Goal: Task Accomplishment & Management: Manage account settings

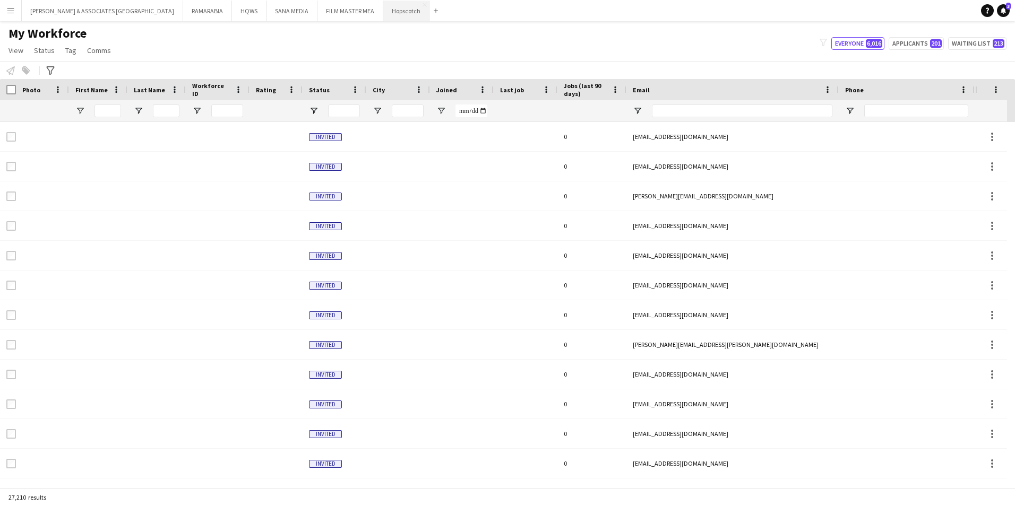
click at [383, 8] on button "Hopscotch Close" at bounding box center [406, 11] width 46 height 21
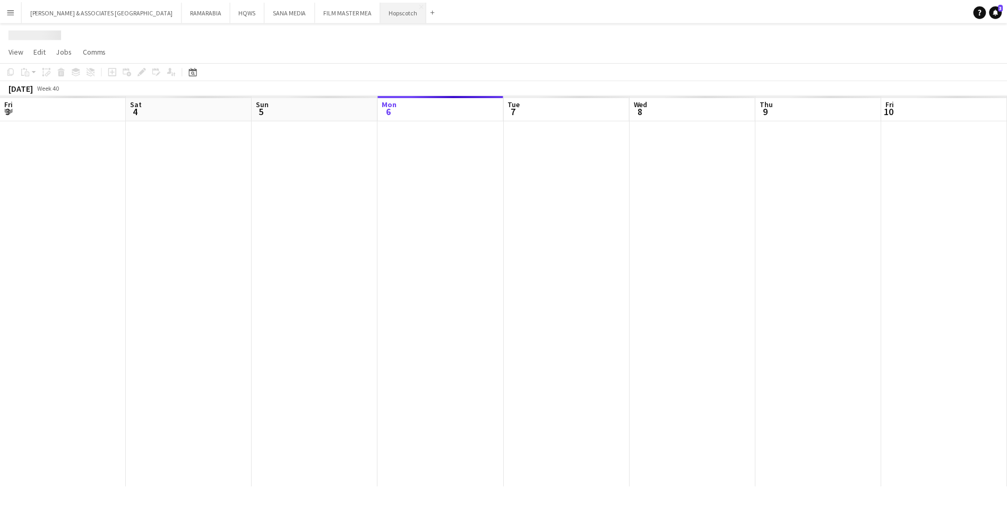
scroll to position [0, 254]
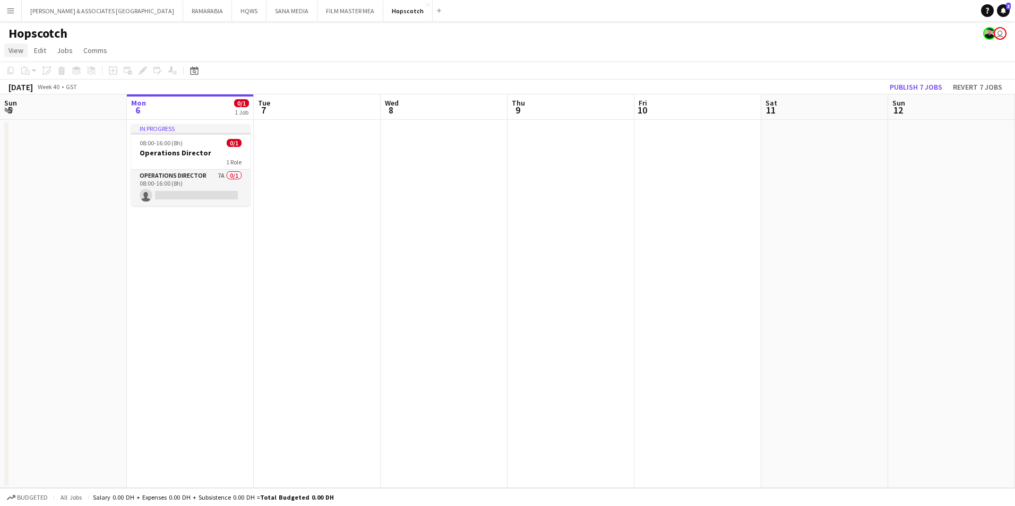
click at [22, 55] on span "View" at bounding box center [15, 51] width 15 height 10
click at [27, 117] on span "Month view" at bounding box center [31, 119] width 36 height 10
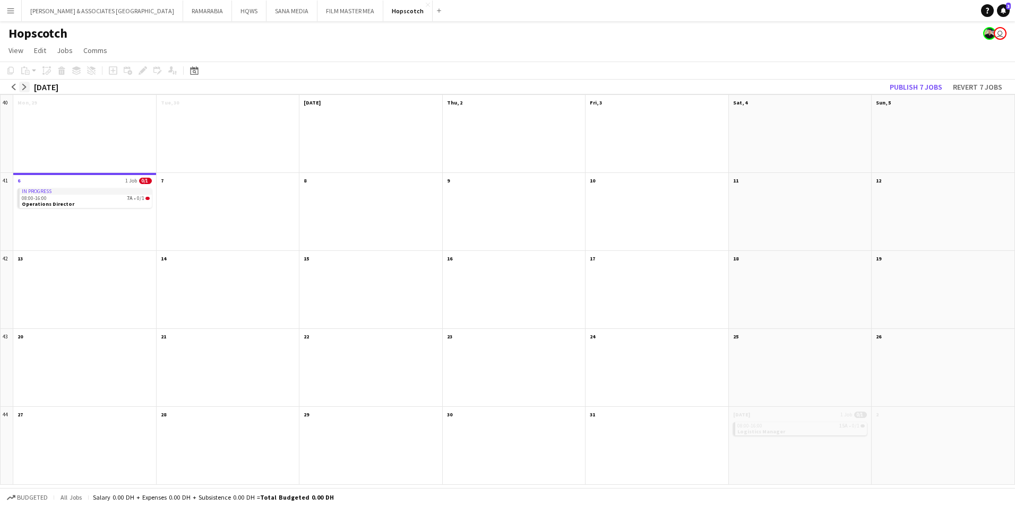
click at [22, 85] on app-icon "arrow-right" at bounding box center [24, 87] width 6 height 6
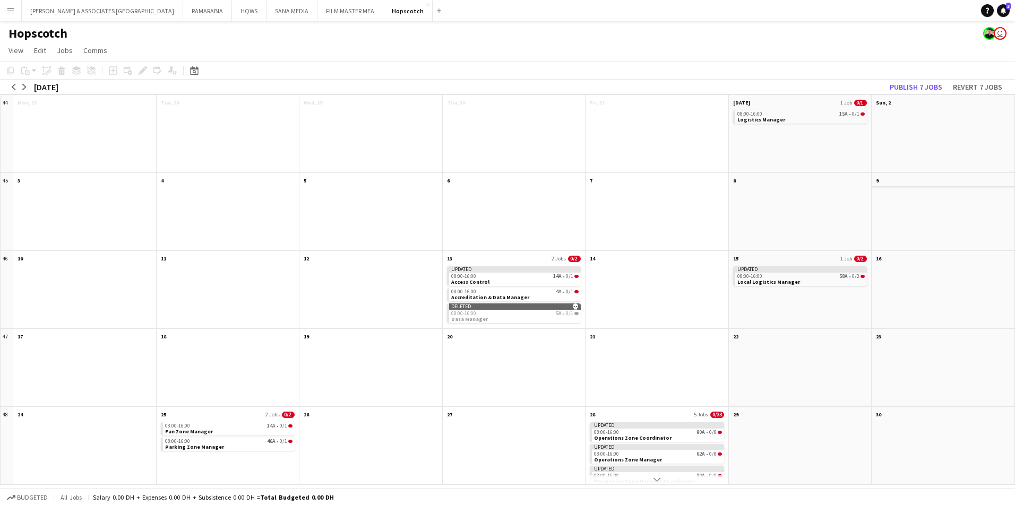
click at [965, 183] on app-month-view-date-header "9" at bounding box center [943, 179] width 143 height 13
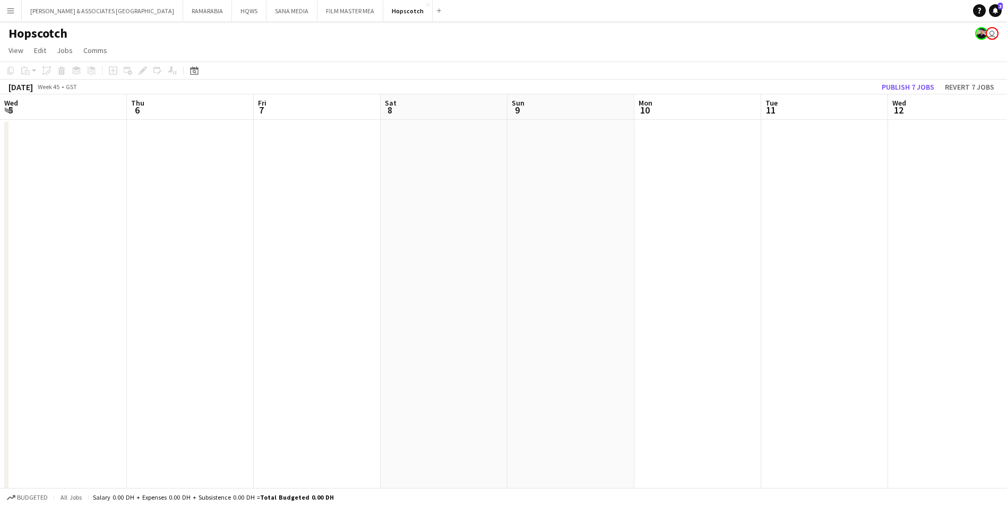
scroll to position [0, 365]
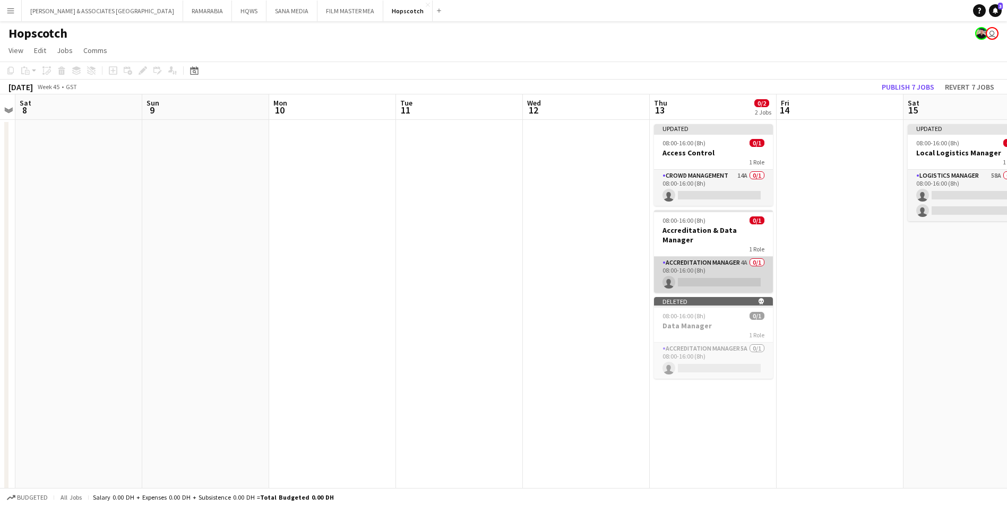
click at [702, 257] on app-card-role "Accreditation Manager 4A 0/1 08:00-16:00 (8h) single-neutral-actions" at bounding box center [713, 275] width 119 height 36
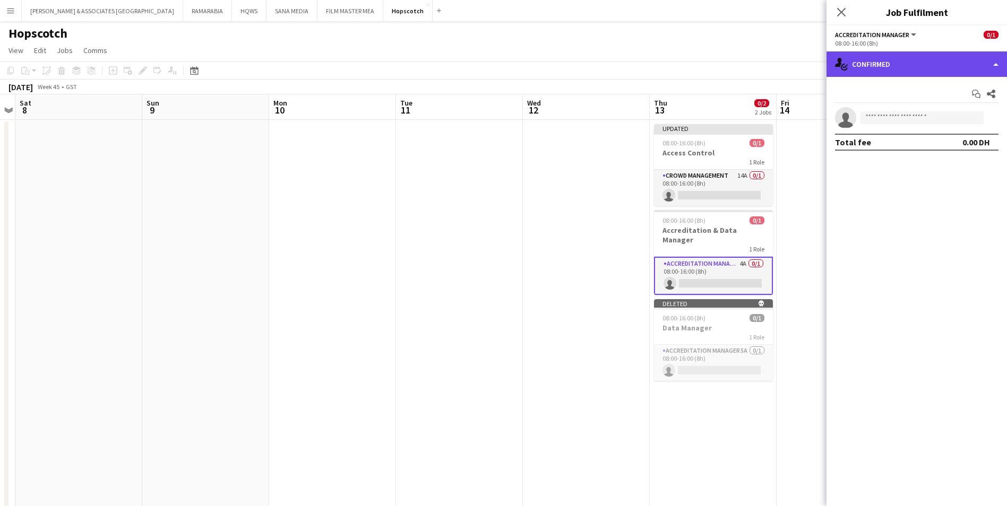
click at [971, 65] on div "single-neutral-actions-check-2 Confirmed" at bounding box center [916, 63] width 180 height 25
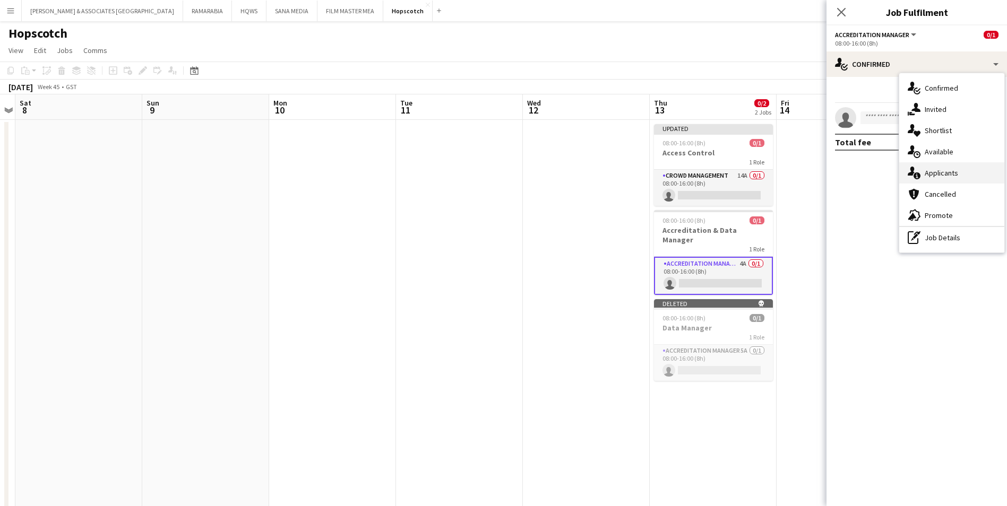
click at [940, 176] on span "Applicants" at bounding box center [941, 173] width 33 height 10
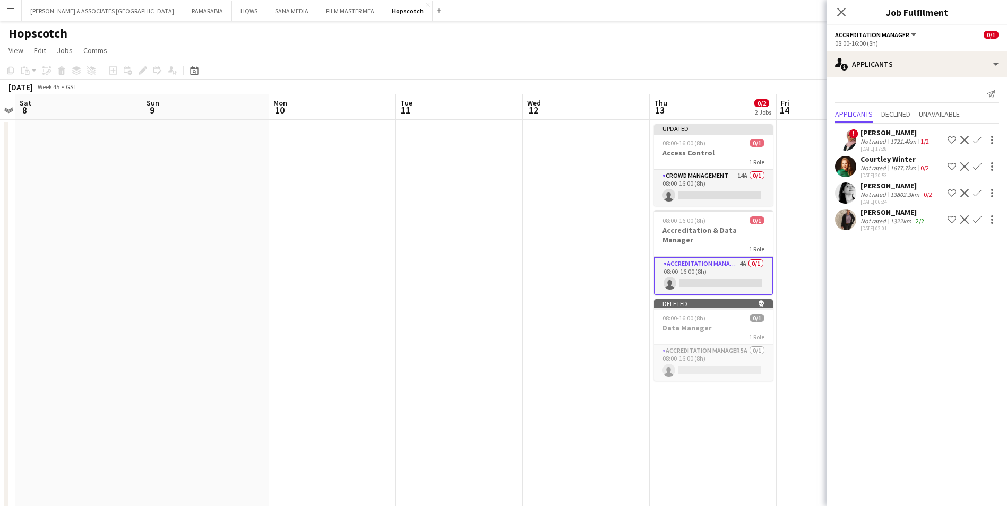
click at [881, 135] on div "[PERSON_NAME]" at bounding box center [895, 133] width 71 height 10
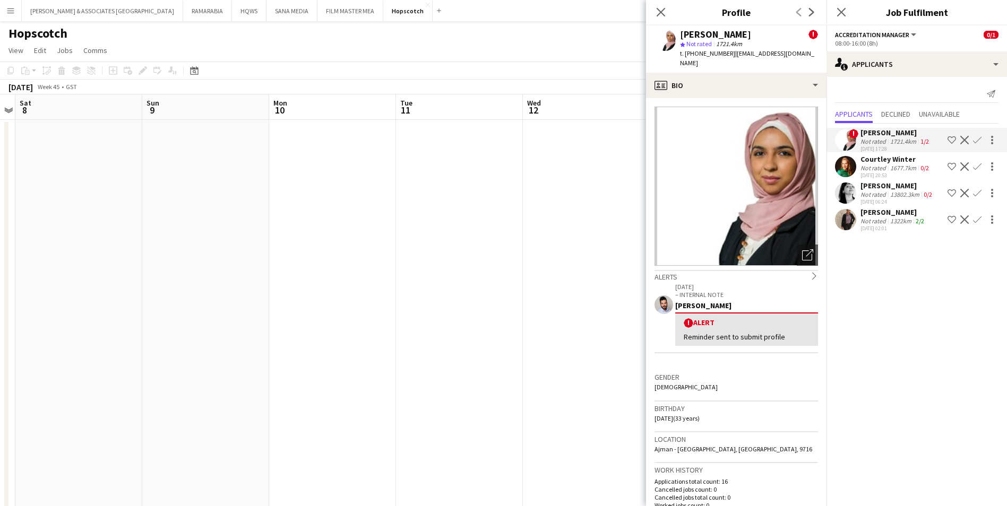
click at [874, 159] on div "Courtley Winter" at bounding box center [895, 159] width 71 height 10
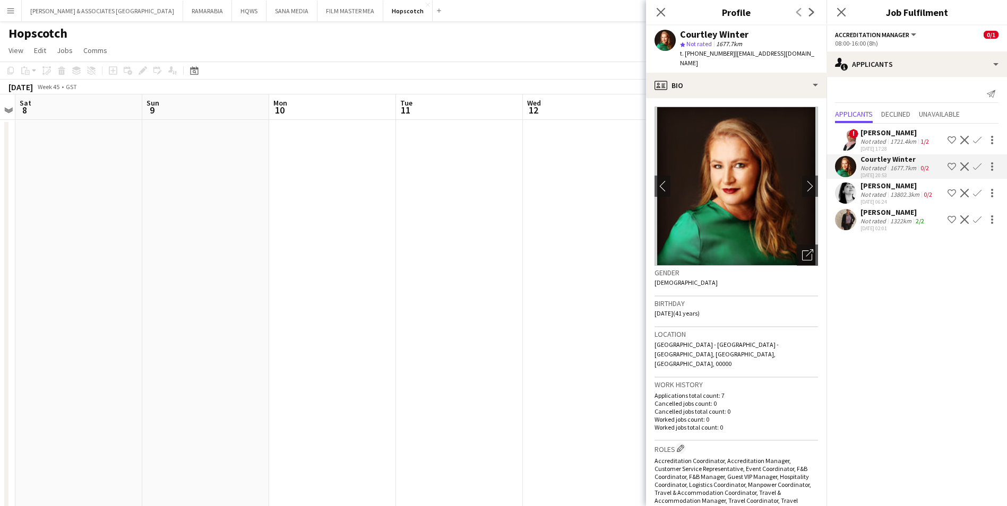
click at [872, 188] on div "[PERSON_NAME]" at bounding box center [897, 186] width 74 height 10
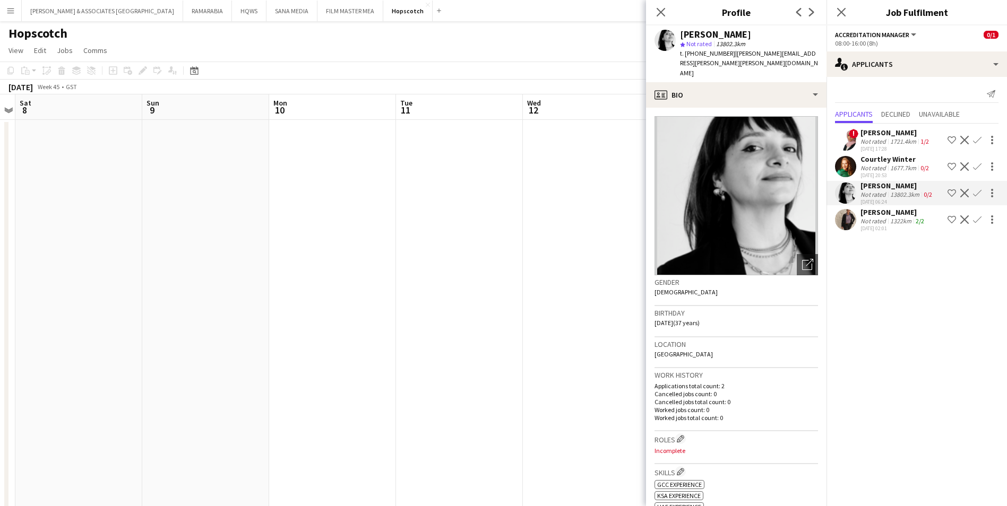
click at [876, 212] on div "[PERSON_NAME]" at bounding box center [893, 213] width 66 height 10
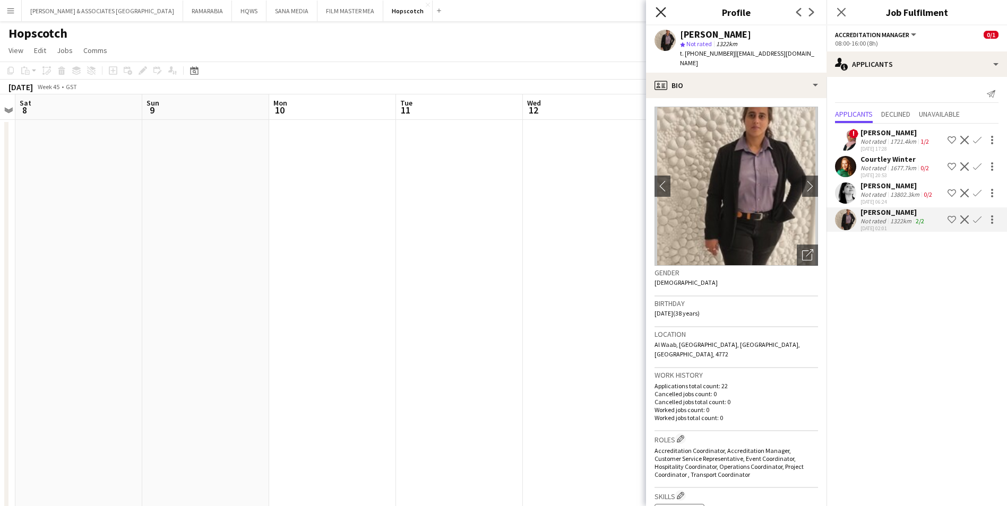
click at [660, 12] on icon at bounding box center [661, 12] width 10 height 10
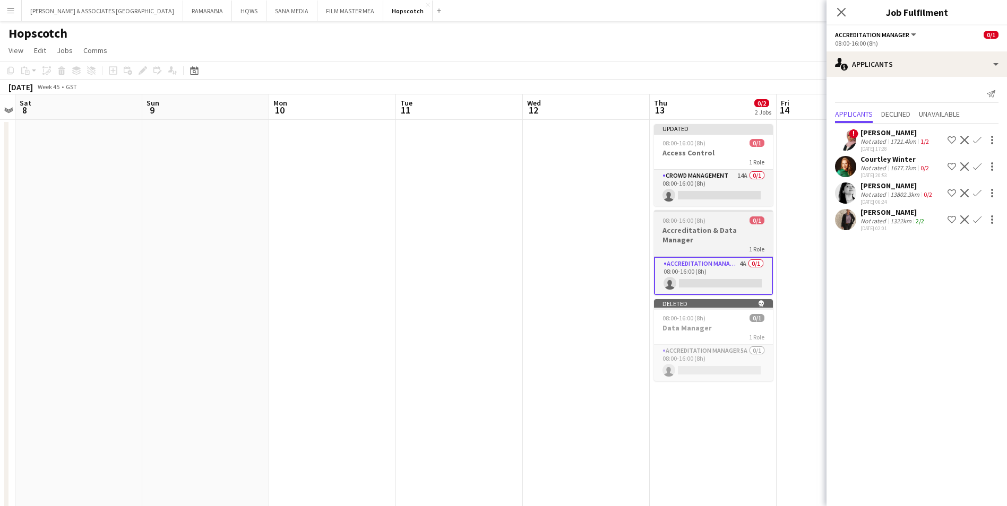
click at [720, 231] on h3 "Accreditation & Data Manager" at bounding box center [713, 235] width 119 height 19
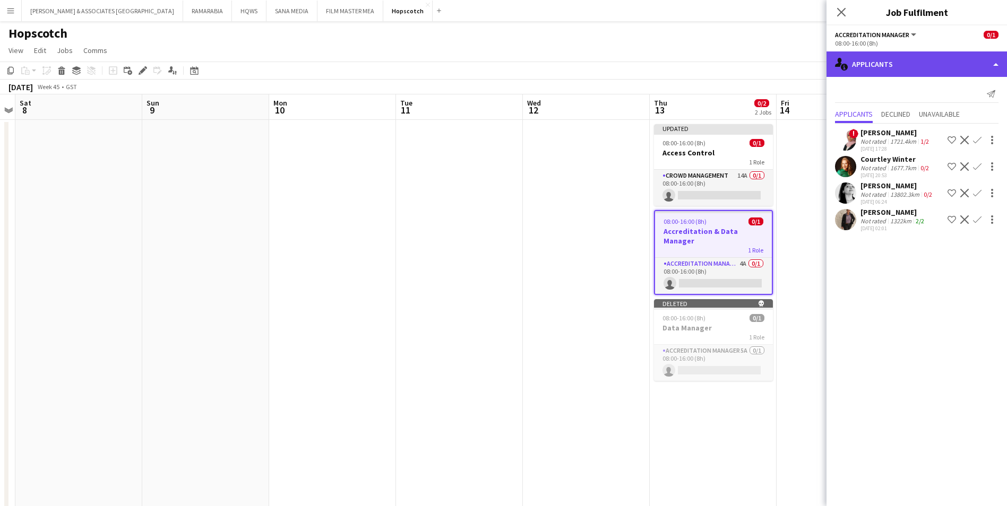
click at [912, 73] on div "single-neutral-actions-information Applicants" at bounding box center [916, 63] width 180 height 25
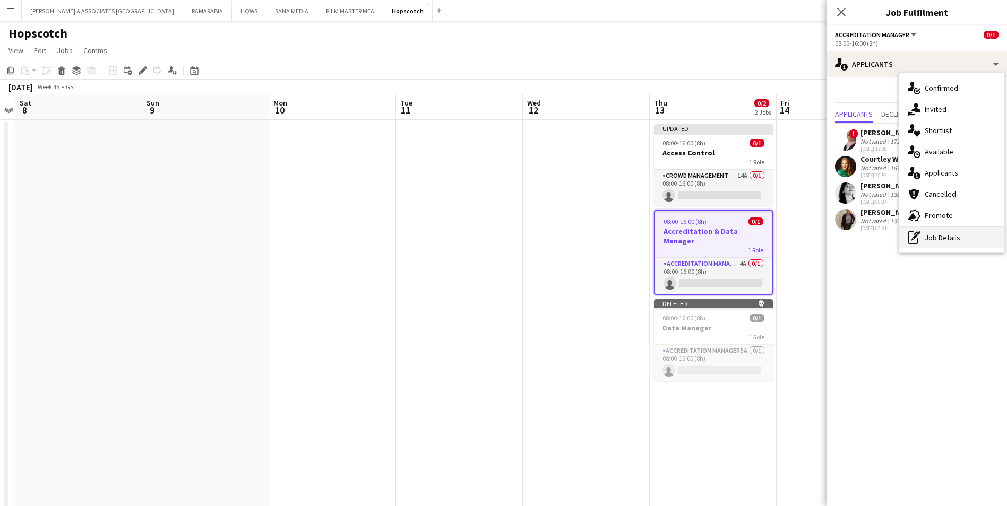
click at [956, 246] on div "pen-write Job Details" at bounding box center [951, 237] width 105 height 21
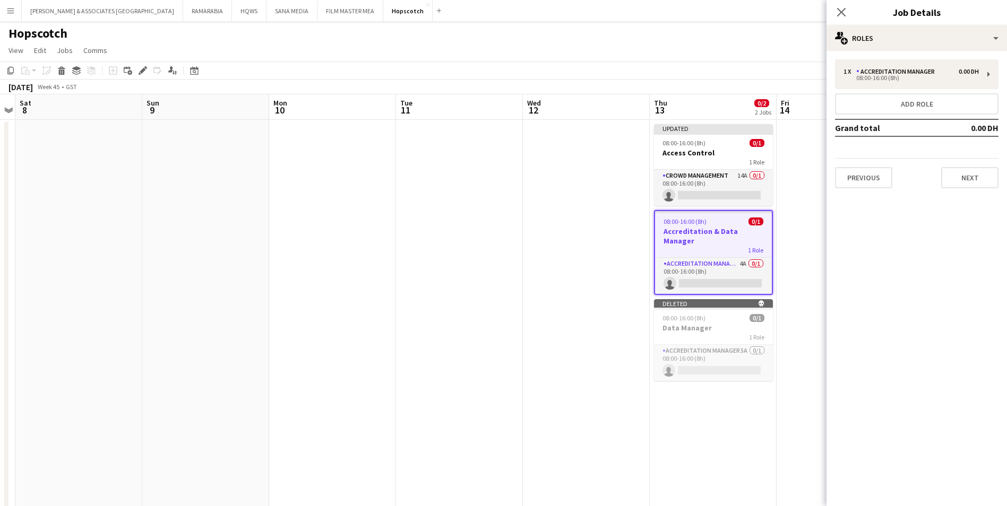
click at [873, 52] on div "1 x Accreditation Manager 0.00 DH 08:00-16:00 (8h) Add role Grand total 0.00 DH…" at bounding box center [916, 124] width 180 height 146
click at [876, 72] on div "Accreditation Manager" at bounding box center [897, 71] width 83 height 7
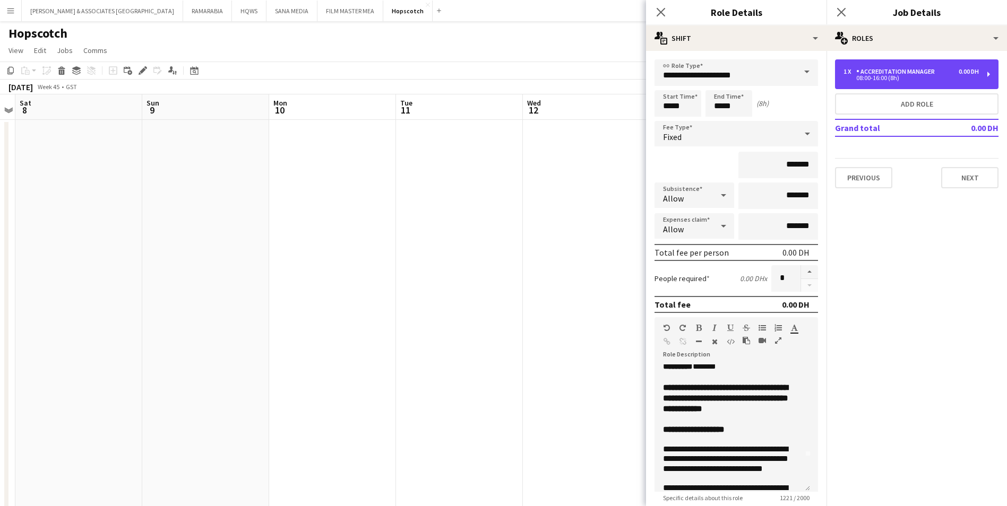
scroll to position [53, 0]
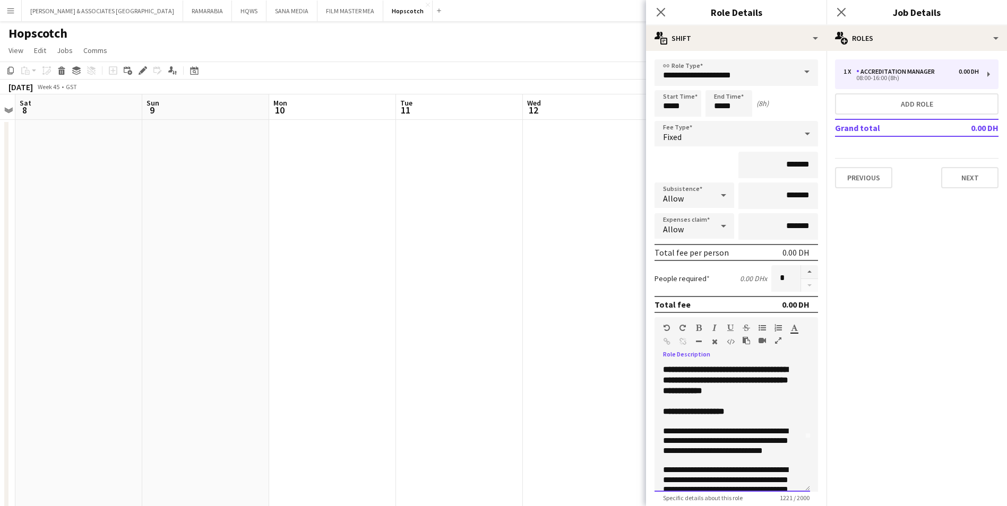
click at [783, 397] on div "**********" at bounding box center [732, 381] width 139 height 32
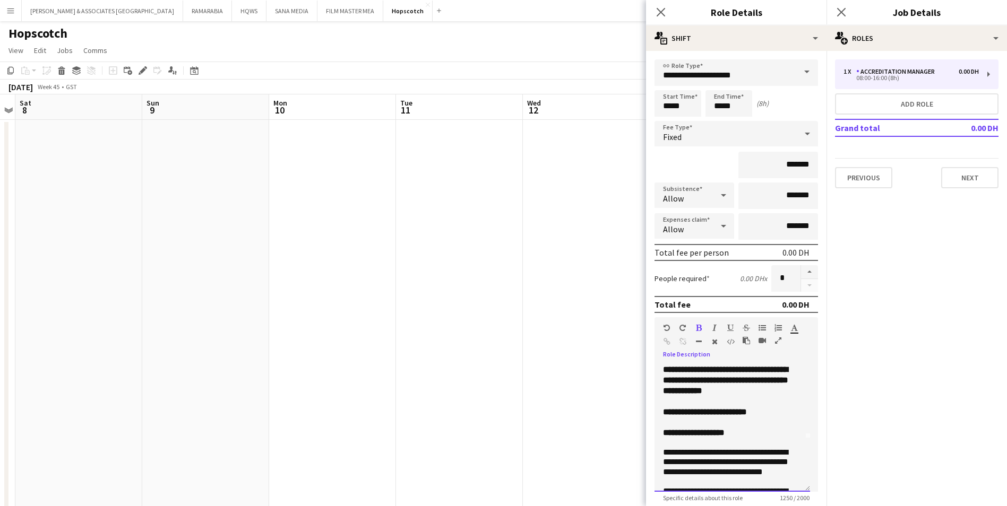
click at [746, 438] on p "**********" at bounding box center [732, 433] width 139 height 10
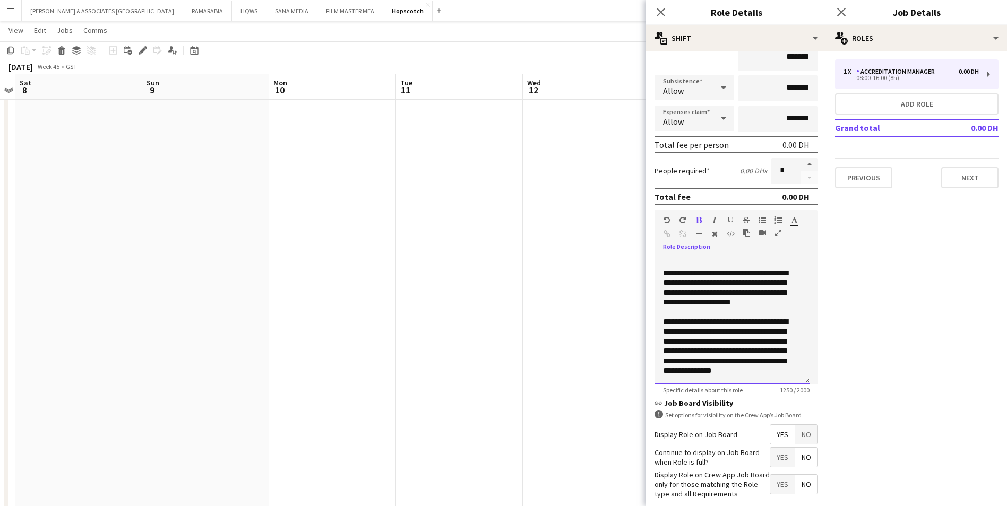
scroll to position [161, 0]
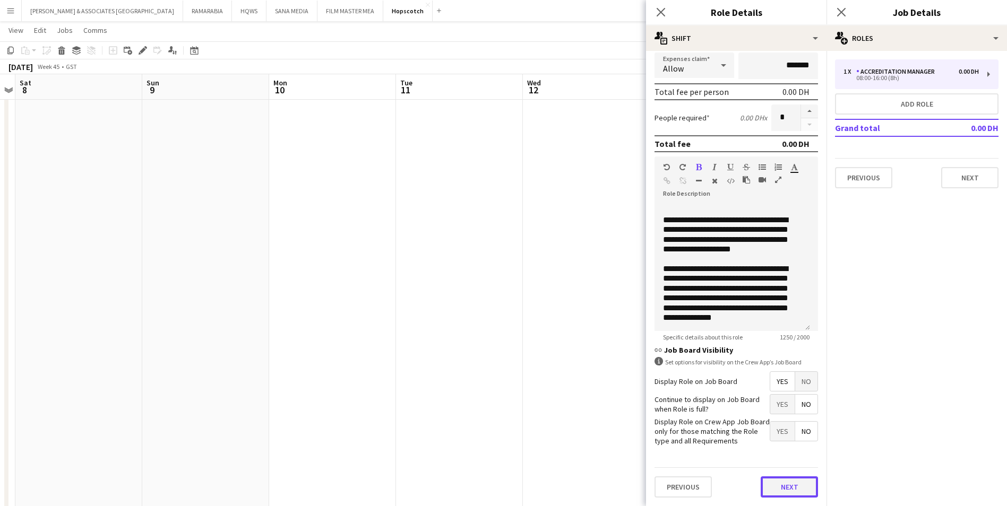
click at [795, 486] on button "Next" at bounding box center [789, 487] width 57 height 21
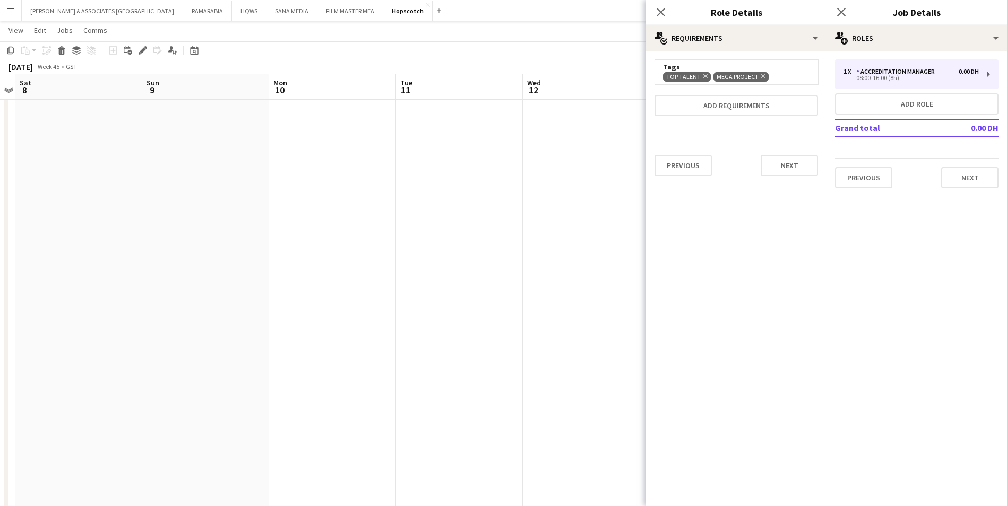
scroll to position [0, 0]
click at [784, 161] on button "Next" at bounding box center [789, 165] width 57 height 21
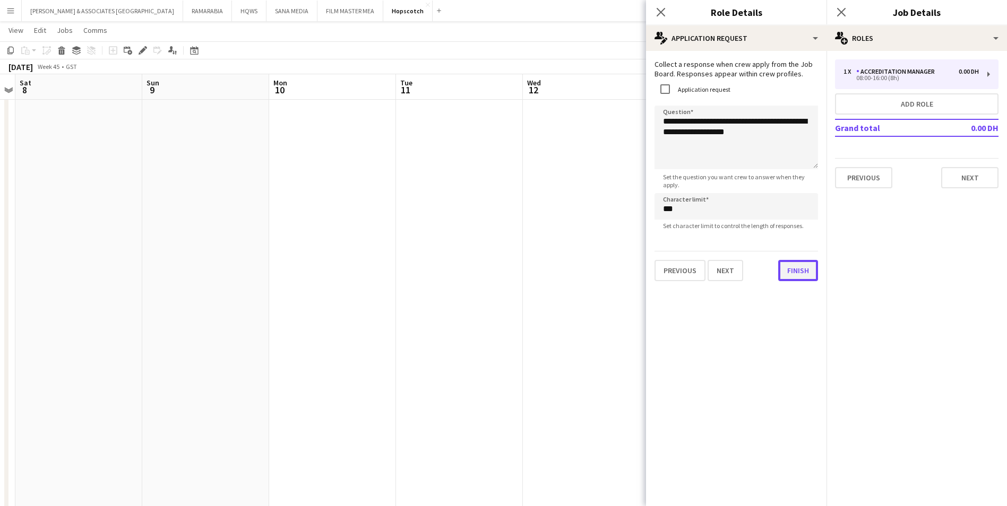
click at [782, 279] on button "Finish" at bounding box center [798, 270] width 40 height 21
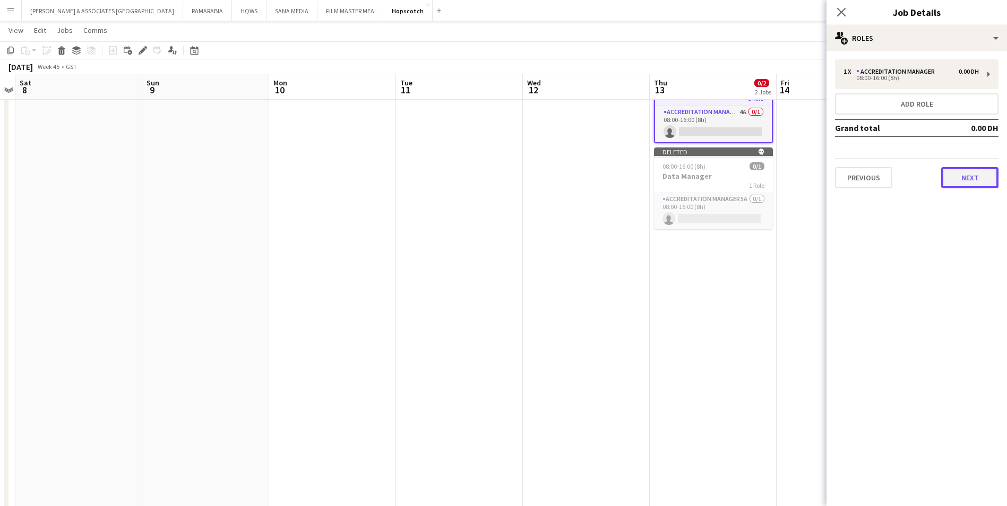
click at [984, 179] on button "Next" at bounding box center [969, 177] width 57 height 21
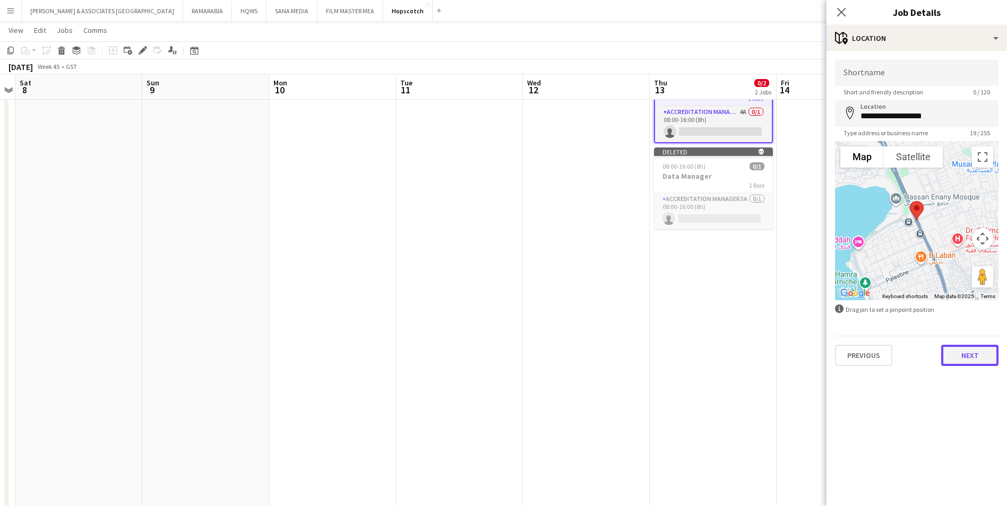
click at [965, 357] on button "Next" at bounding box center [969, 355] width 57 height 21
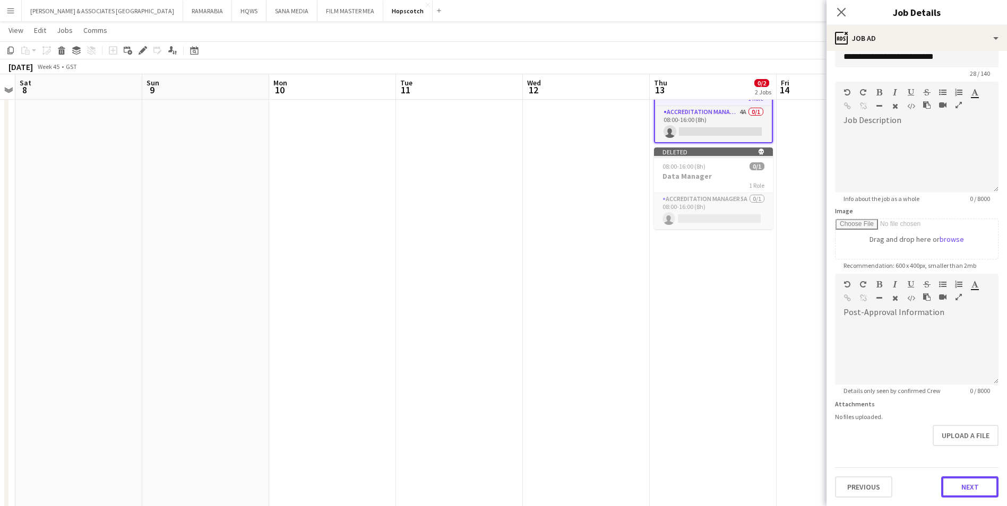
click at [977, 460] on form "**********" at bounding box center [916, 269] width 180 height 457
click at [964, 485] on button "Next" at bounding box center [969, 487] width 57 height 21
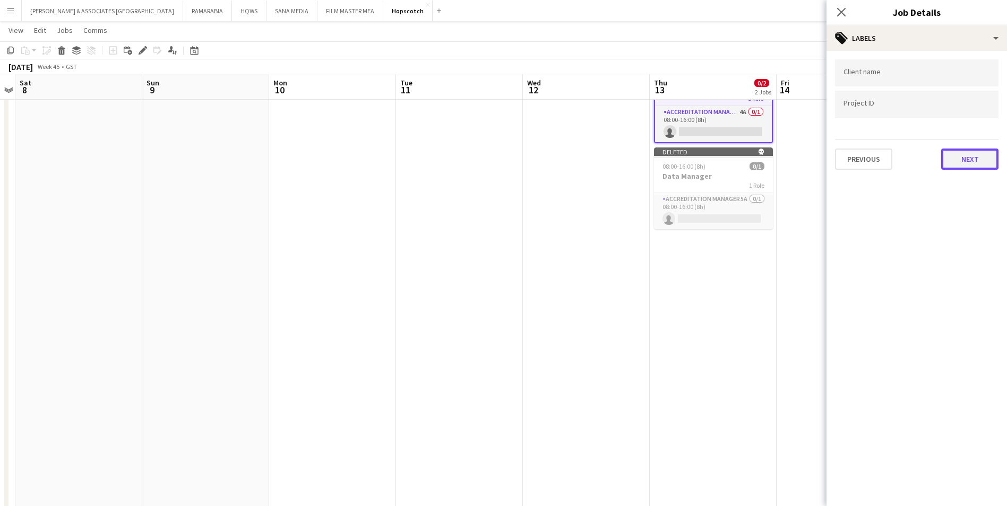
click at [963, 154] on button "Next" at bounding box center [969, 159] width 57 height 21
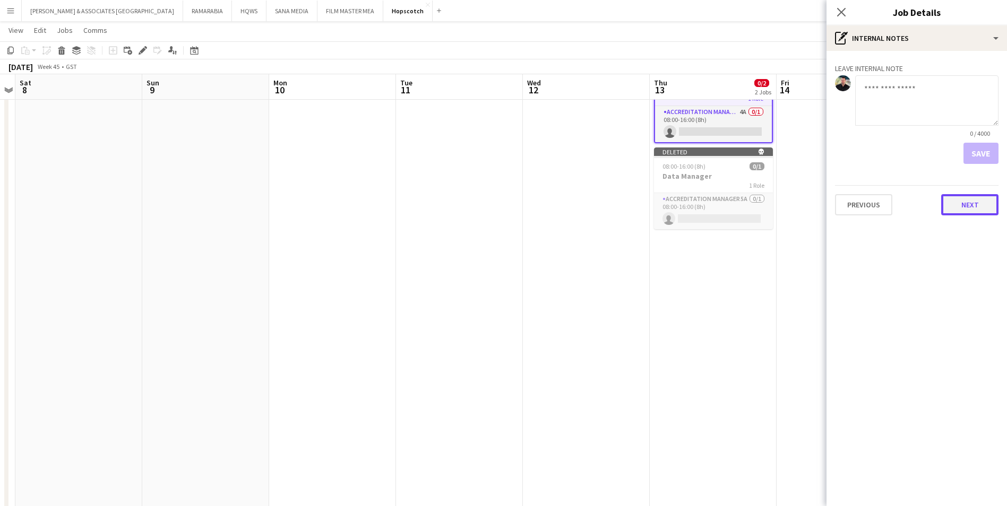
click at [970, 208] on button "Next" at bounding box center [969, 204] width 57 height 21
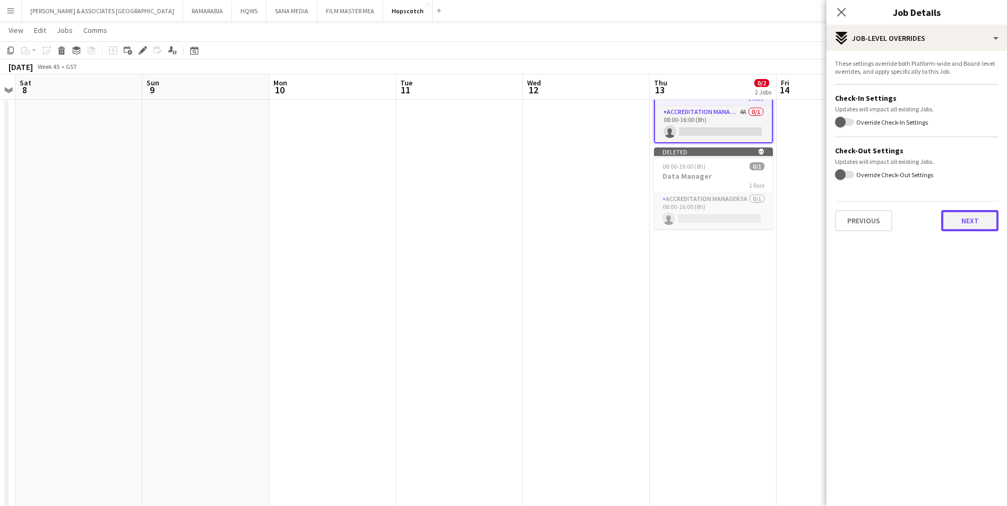
click at [969, 222] on button "Next" at bounding box center [969, 220] width 57 height 21
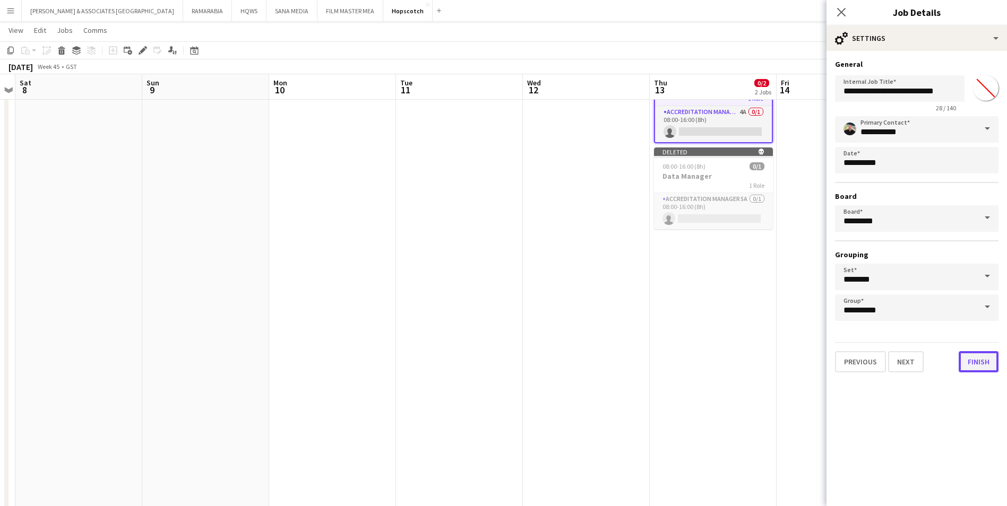
click at [972, 358] on button "Finish" at bounding box center [979, 361] width 40 height 21
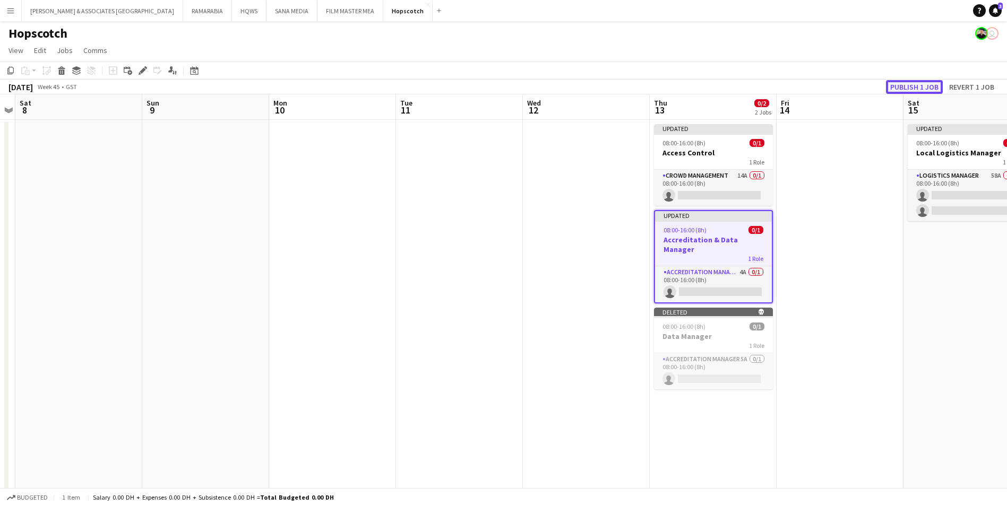
click at [895, 87] on button "Publish 1 job" at bounding box center [914, 87] width 57 height 14
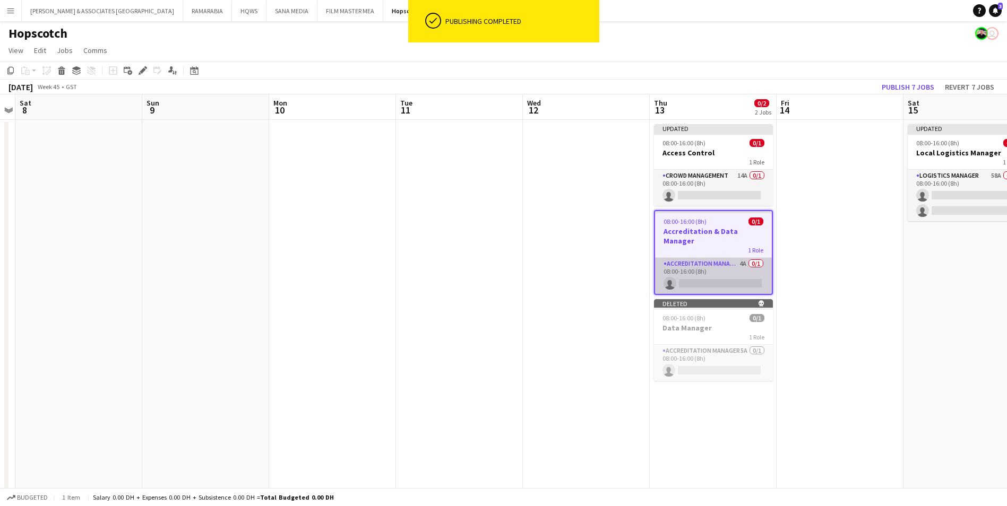
click at [718, 258] on app-card-role "Accreditation Manager 4A 0/1 08:00-16:00 (8h) single-neutral-actions" at bounding box center [713, 276] width 117 height 36
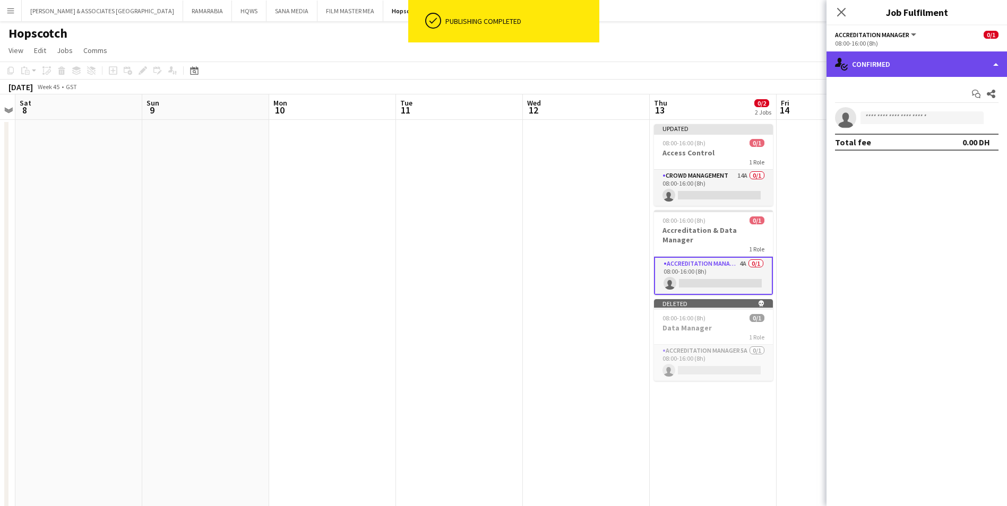
click at [894, 69] on div "single-neutral-actions-check-2 Confirmed" at bounding box center [916, 63] width 180 height 25
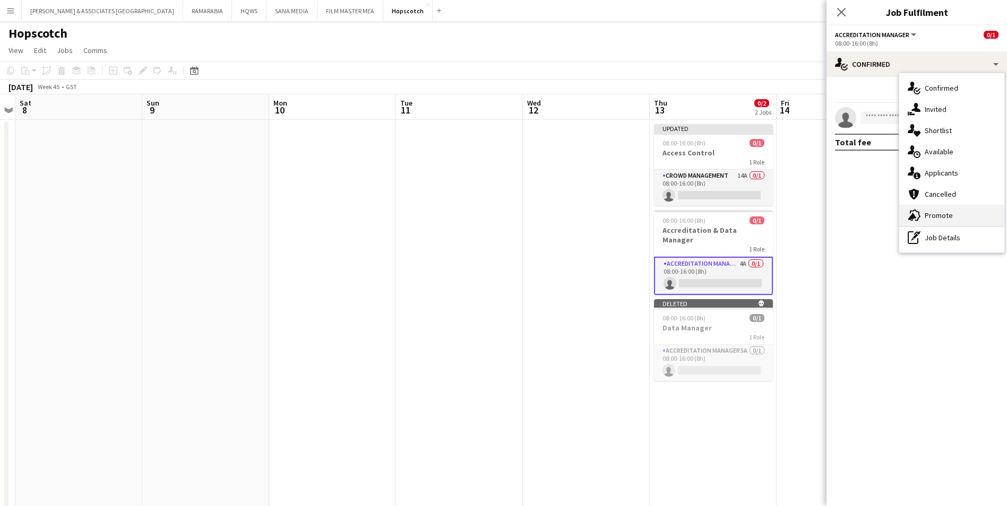
click at [962, 214] on div "advertising-megaphone Promote" at bounding box center [951, 215] width 105 height 21
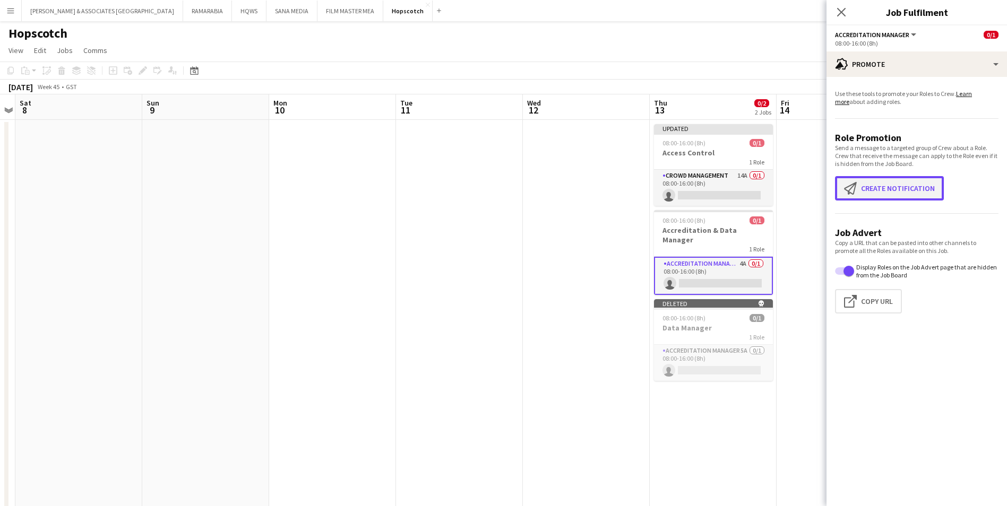
click at [911, 188] on button "Create notification Create notification" at bounding box center [889, 188] width 109 height 24
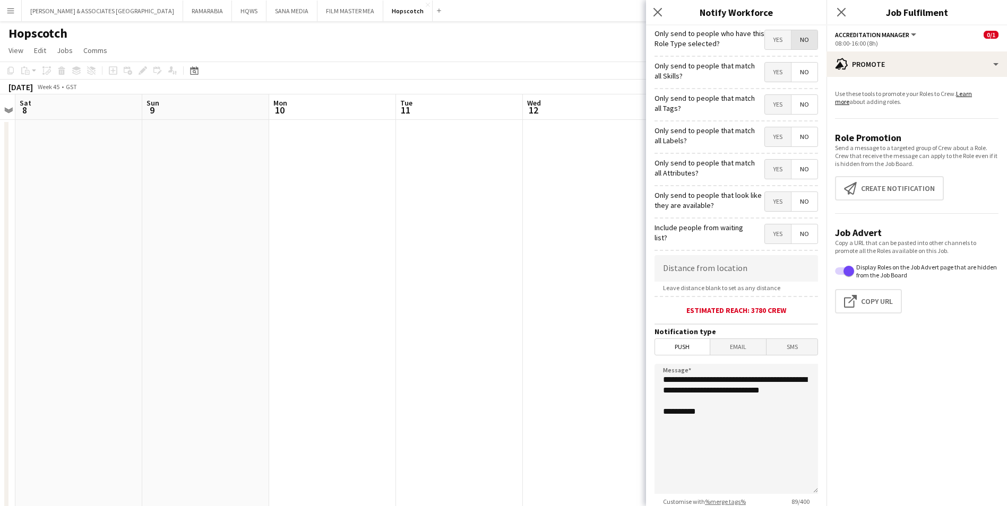
click at [791, 35] on span "No" at bounding box center [804, 39] width 26 height 19
click at [772, 37] on span "Yes" at bounding box center [778, 39] width 26 height 19
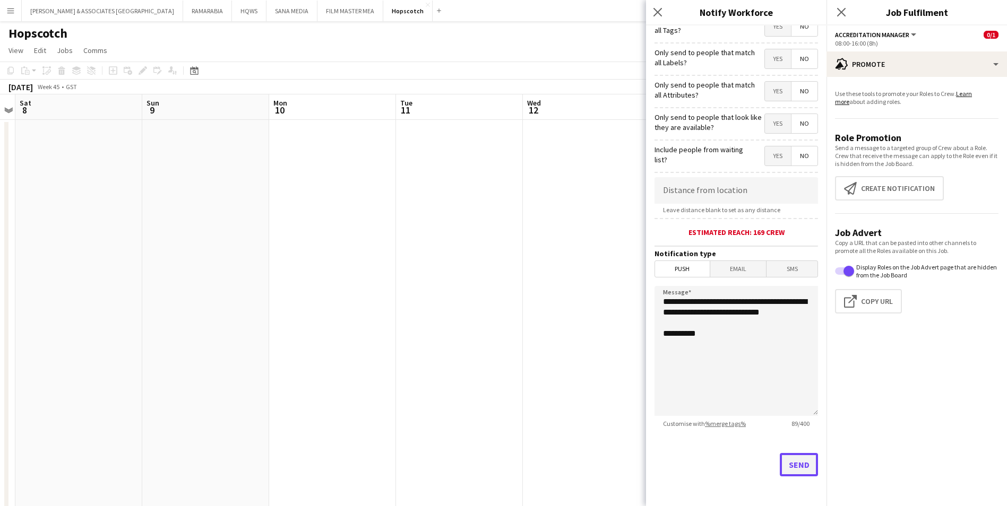
click at [796, 468] on button "Send" at bounding box center [799, 464] width 38 height 23
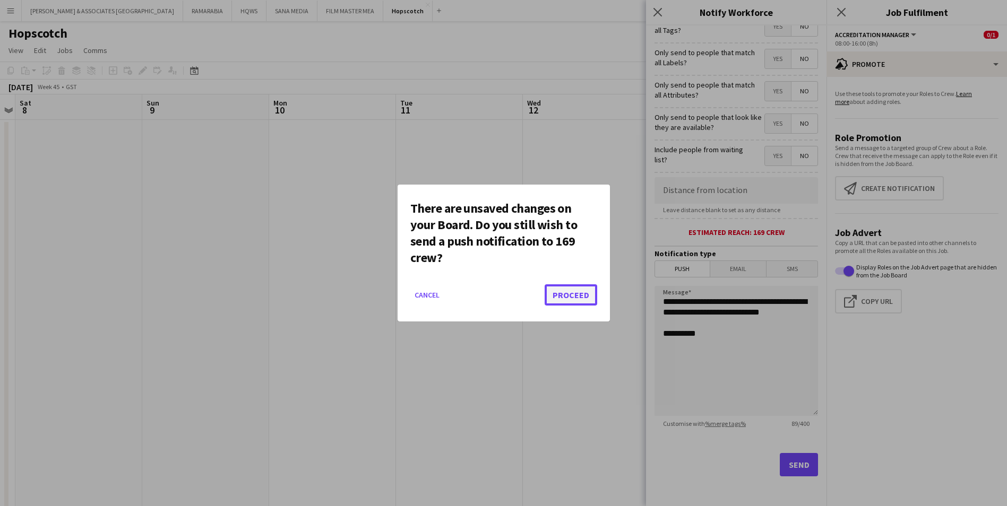
click at [573, 299] on button "Proceed" at bounding box center [571, 295] width 53 height 21
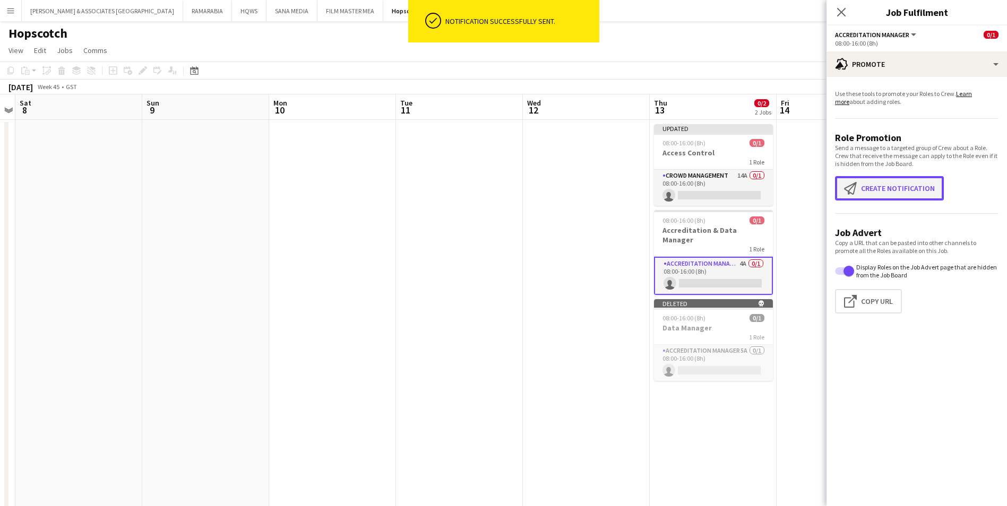
click at [918, 184] on button "Create notification Create notification" at bounding box center [889, 188] width 109 height 24
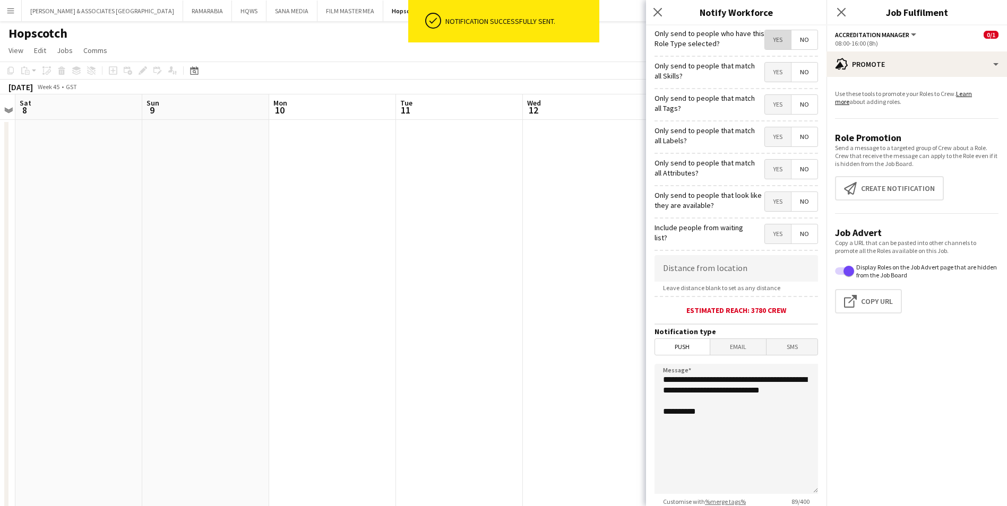
click at [765, 39] on span "Yes" at bounding box center [778, 39] width 26 height 19
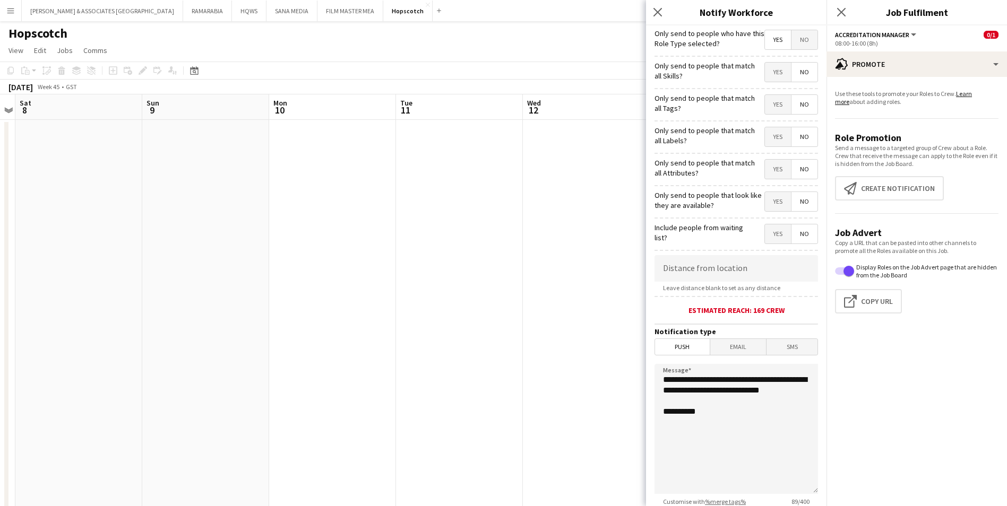
click at [741, 359] on form "**********" at bounding box center [736, 304] width 180 height 559
click at [740, 353] on span "Email" at bounding box center [738, 347] width 56 height 16
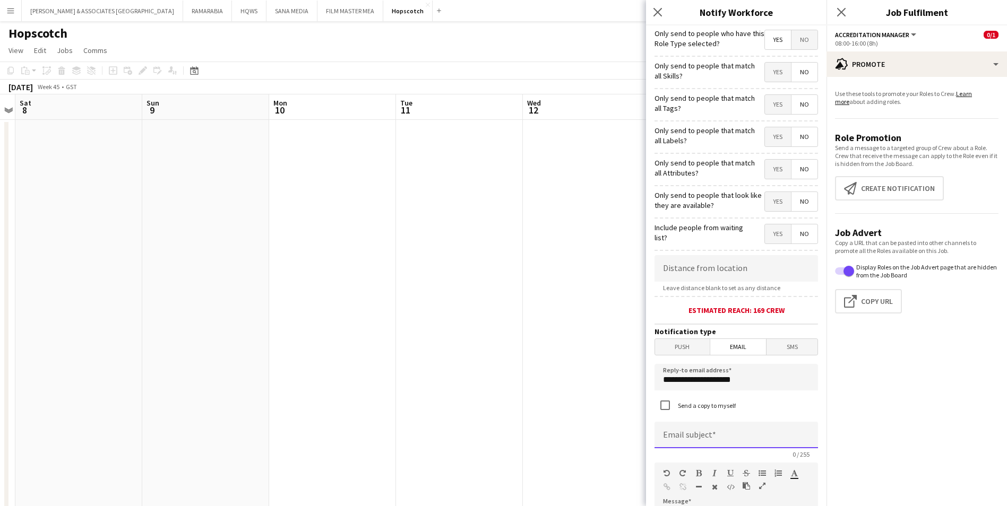
click at [693, 438] on input at bounding box center [735, 435] width 163 height 27
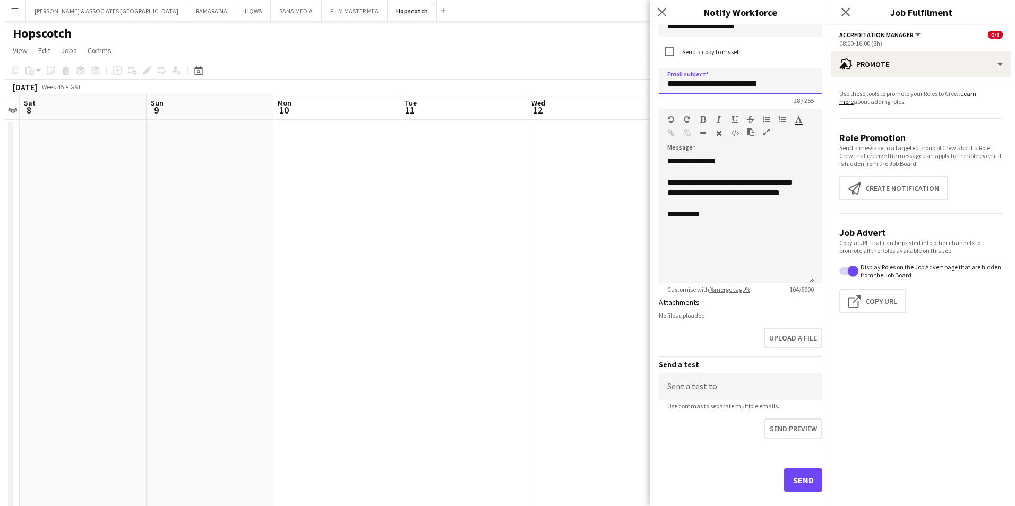
scroll to position [369, 0]
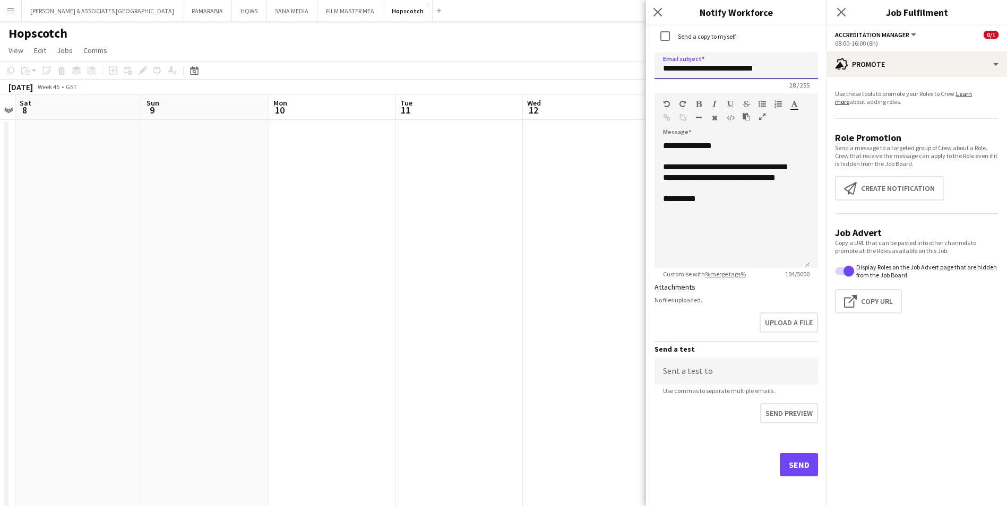
type input "**********"
click at [788, 467] on button "Send" at bounding box center [799, 464] width 38 height 23
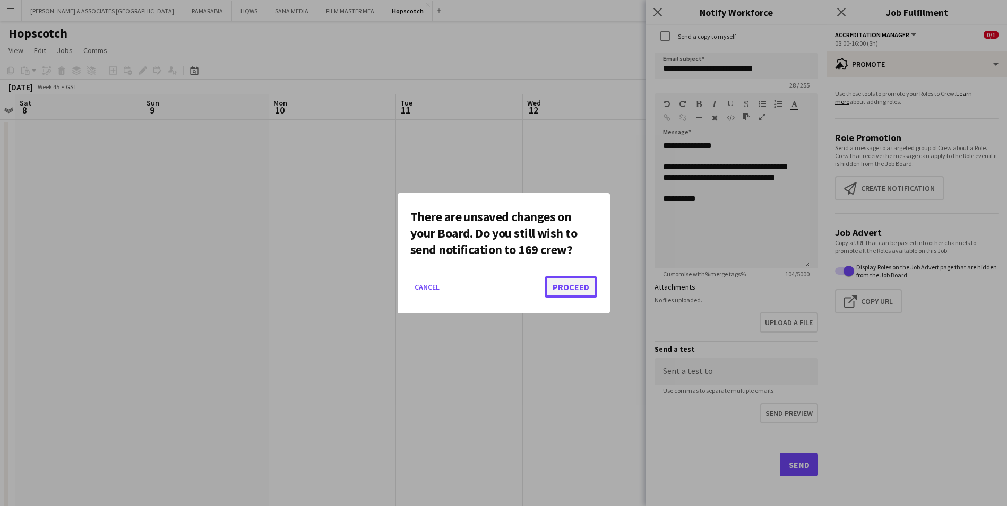
click at [564, 291] on button "Proceed" at bounding box center [571, 287] width 53 height 21
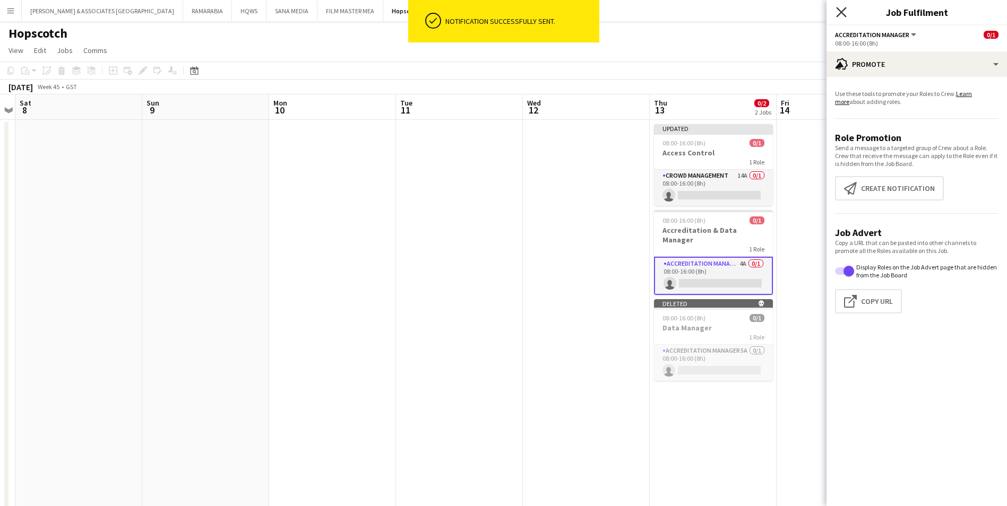
click at [842, 12] on icon at bounding box center [841, 12] width 10 height 10
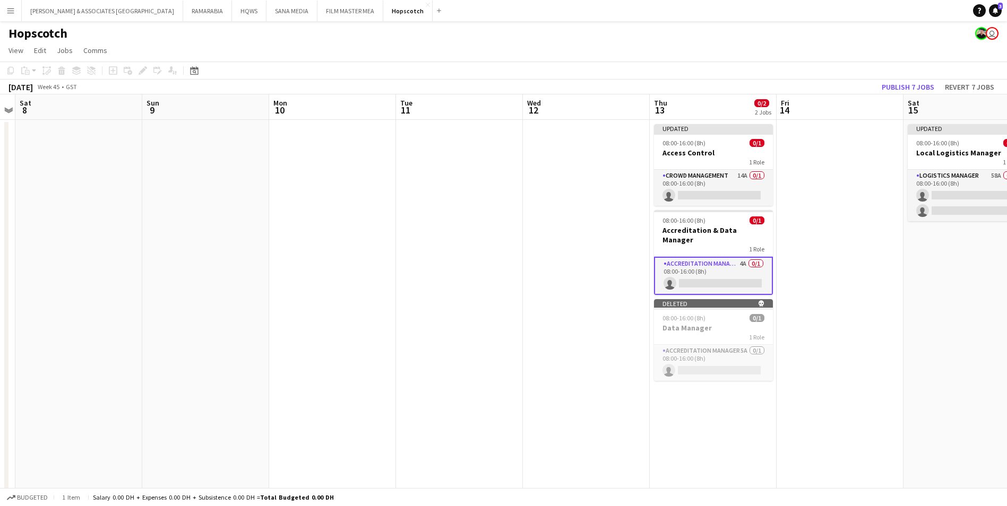
click at [18, 11] on button "Menu" at bounding box center [10, 10] width 21 height 21
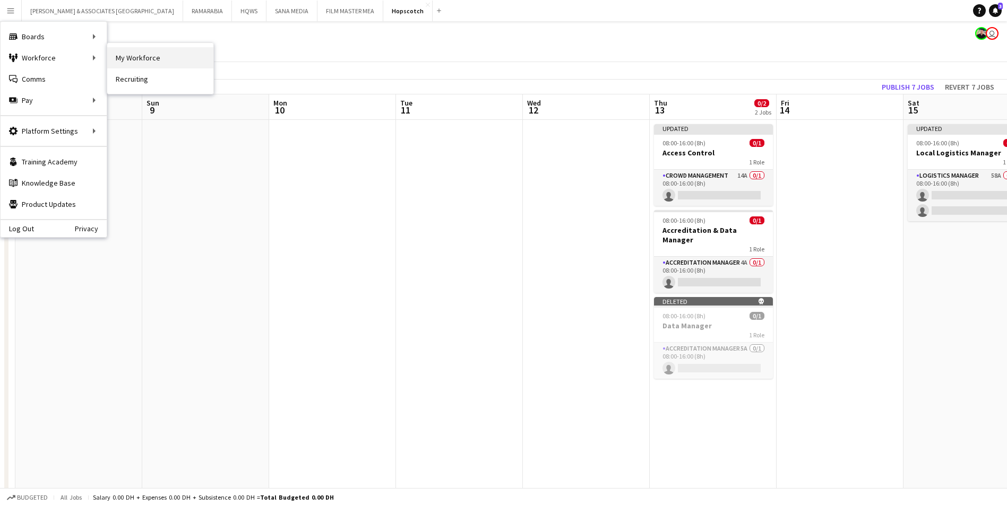
click at [143, 55] on link "My Workforce" at bounding box center [160, 57] width 106 height 21
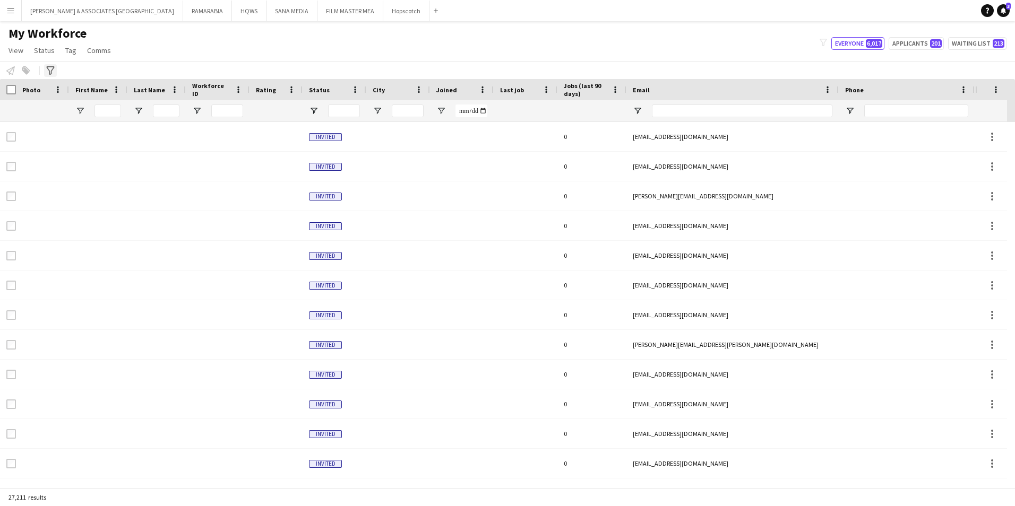
click at [50, 66] on icon "Advanced filters" at bounding box center [50, 70] width 8 height 8
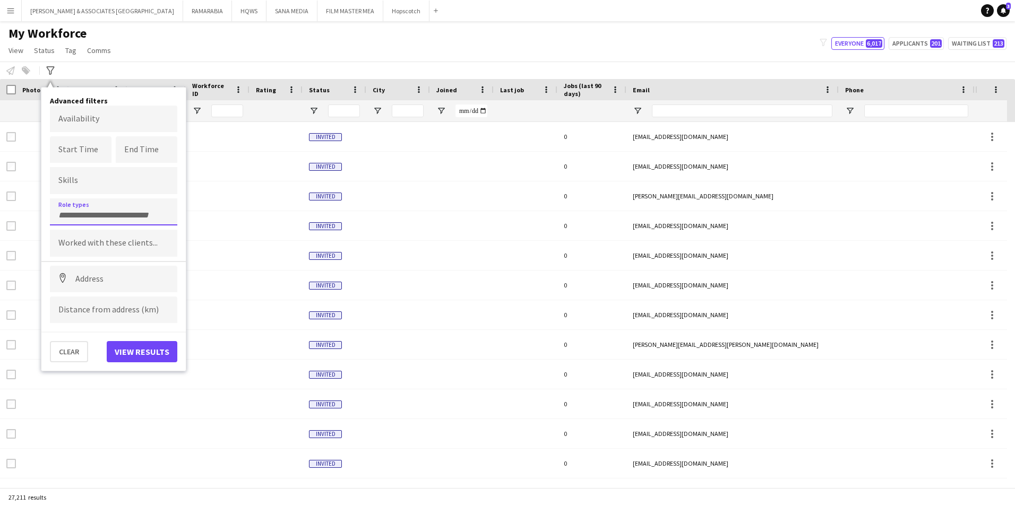
click at [119, 209] on form at bounding box center [113, 214] width 110 height 11
type input "*"
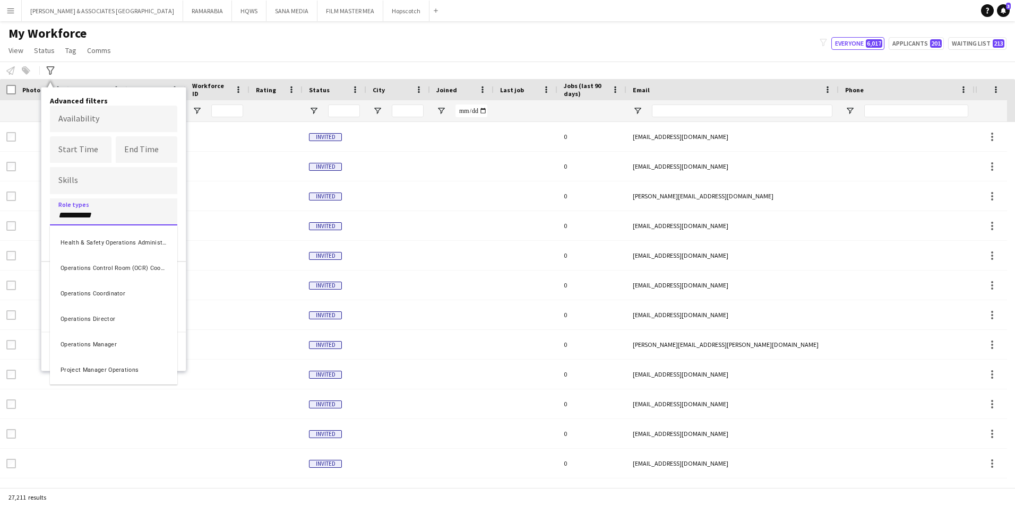
type input "**********"
click at [128, 348] on div "Operations Manager" at bounding box center [113, 343] width 127 height 25
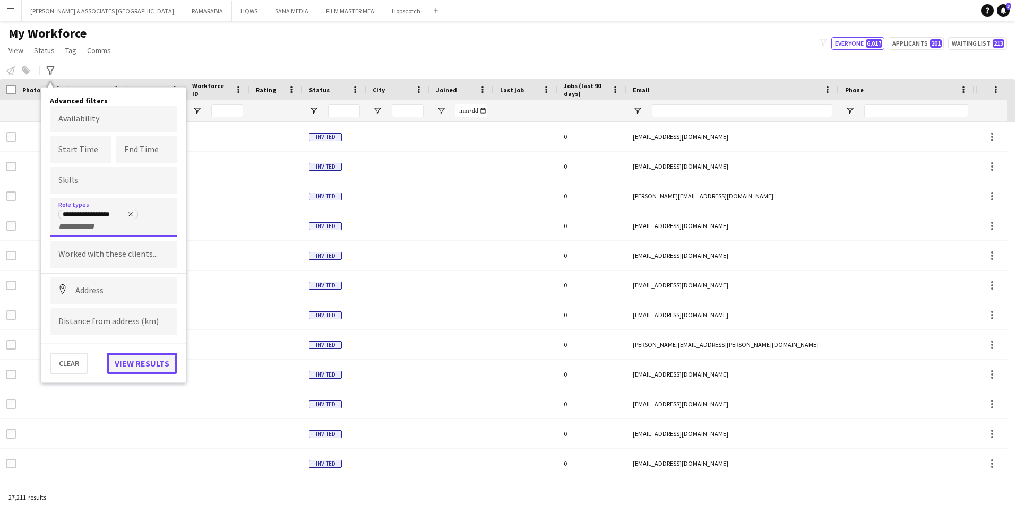
click at [148, 363] on button "View results" at bounding box center [142, 363] width 71 height 21
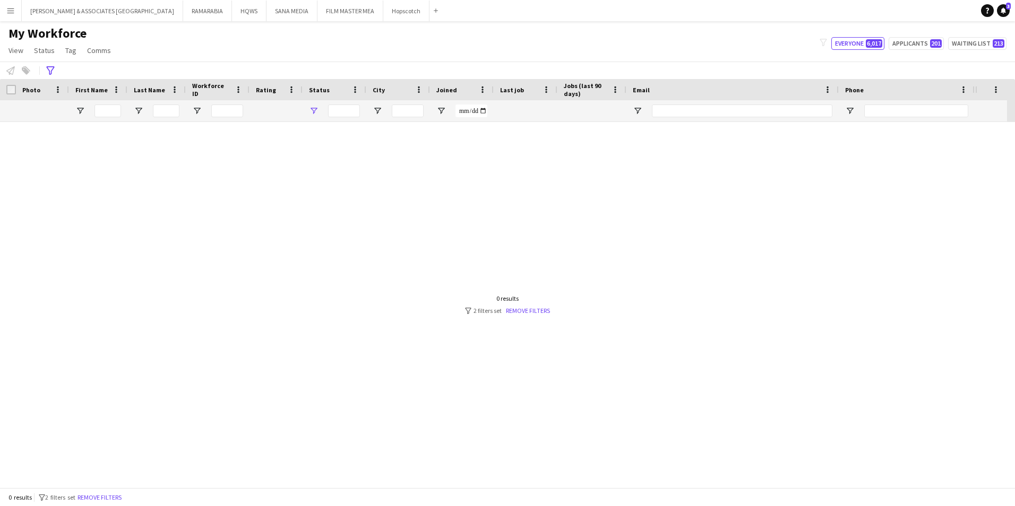
type input "**********"
click at [537, 304] on div "0 results filter-1 2 filters set Remove filters" at bounding box center [507, 305] width 85 height 20
click at [535, 325] on div at bounding box center [491, 301] width 983 height 358
click at [532, 311] on link "Remove filters" at bounding box center [528, 311] width 44 height 8
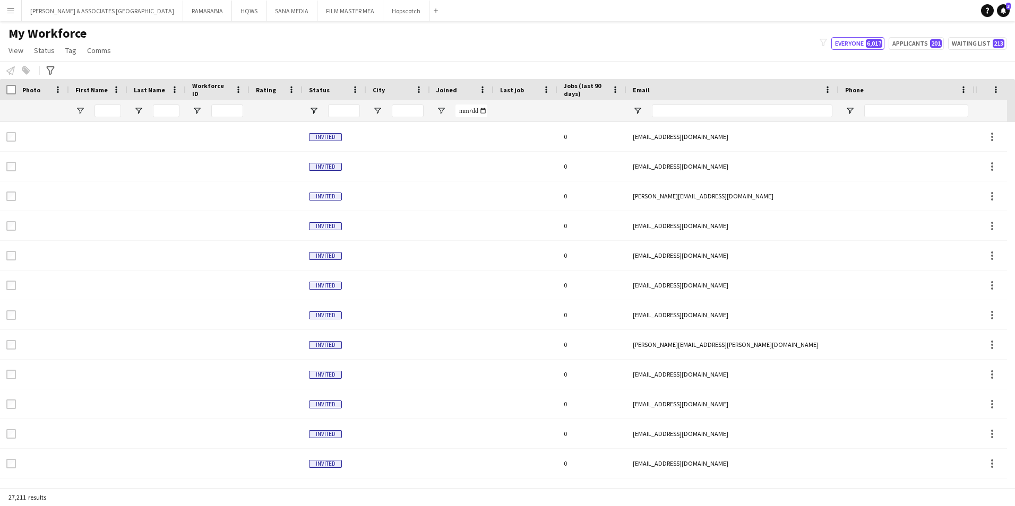
click at [44, 73] on div "Advanced filters" at bounding box center [50, 70] width 13 height 13
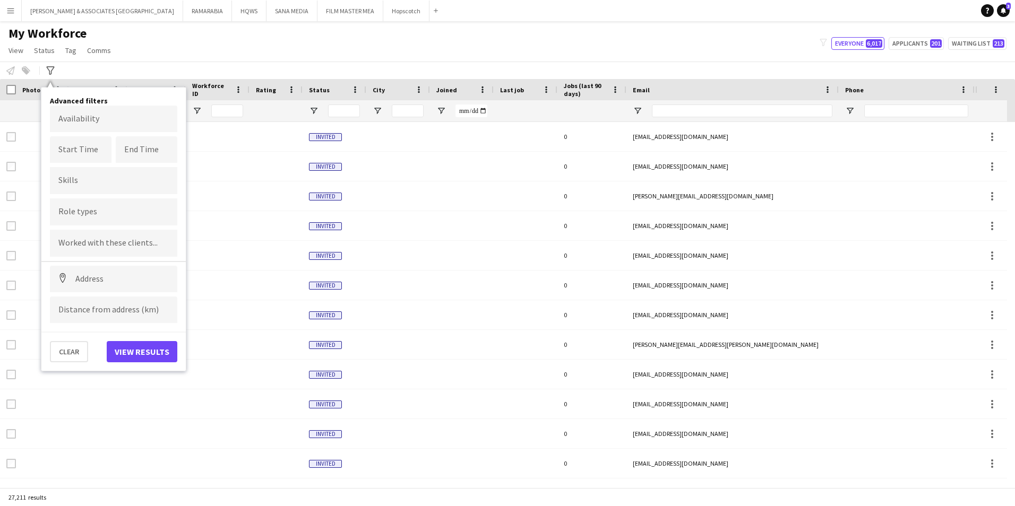
click at [110, 205] on div at bounding box center [113, 212] width 127 height 27
type input "****"
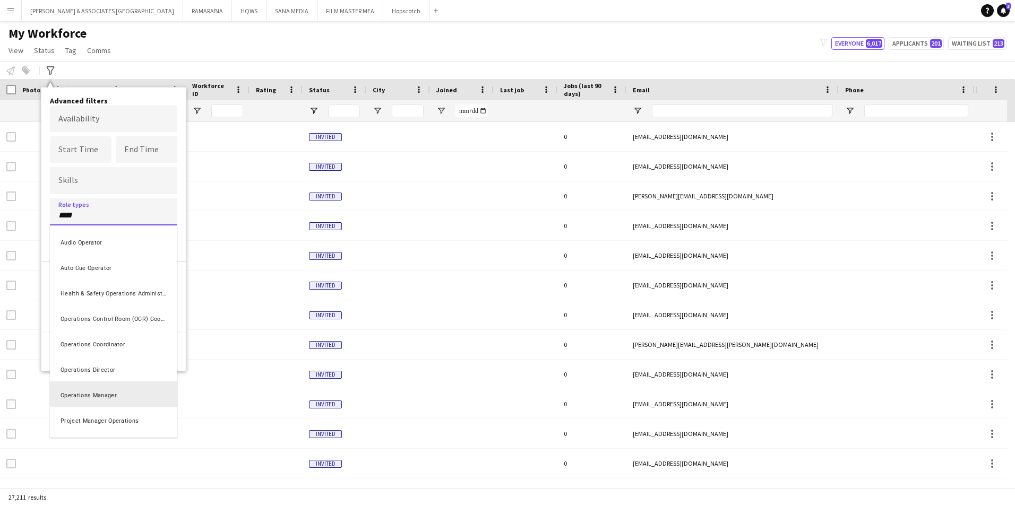
click at [130, 397] on div "Operations Manager" at bounding box center [113, 394] width 127 height 25
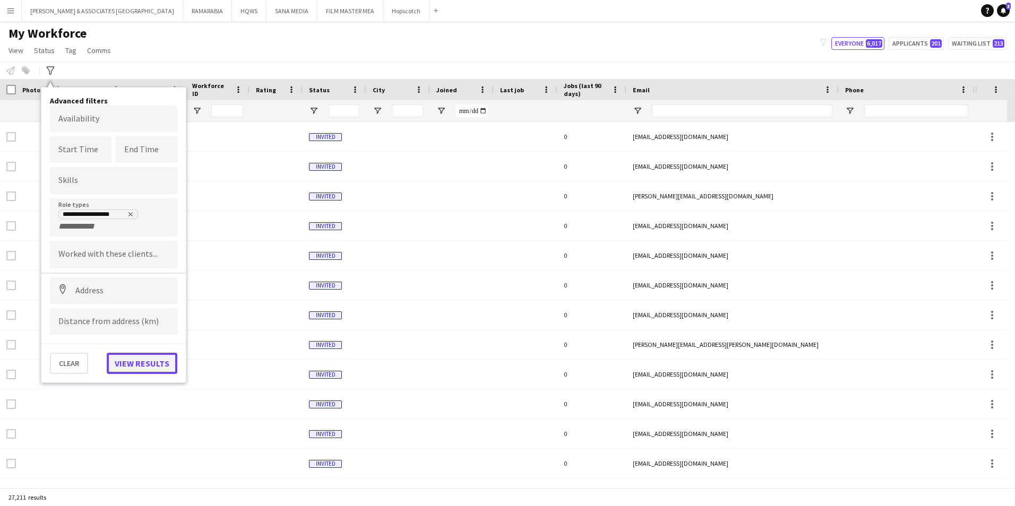
click at [136, 356] on button "View results" at bounding box center [142, 363] width 71 height 21
type input "**********"
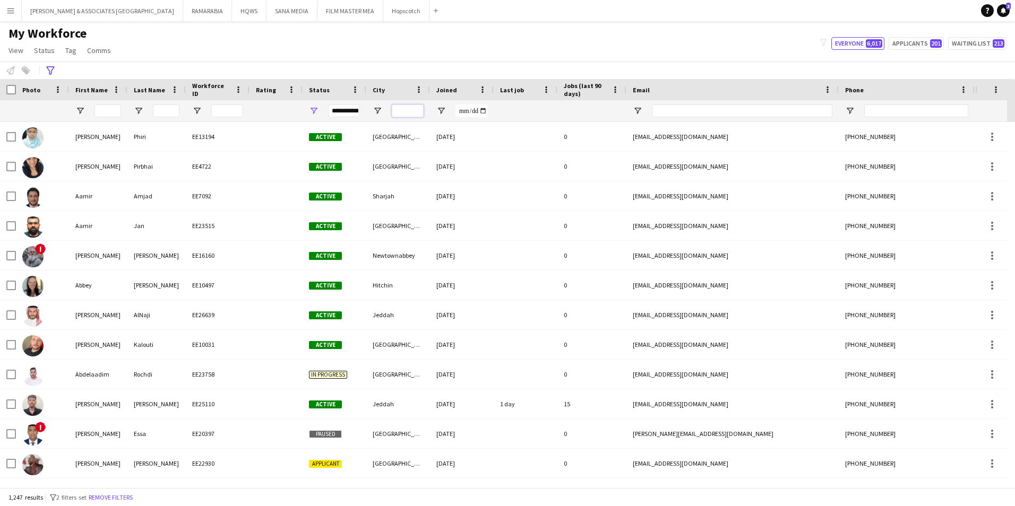
click at [412, 113] on input "City Filter Input" at bounding box center [408, 111] width 32 height 13
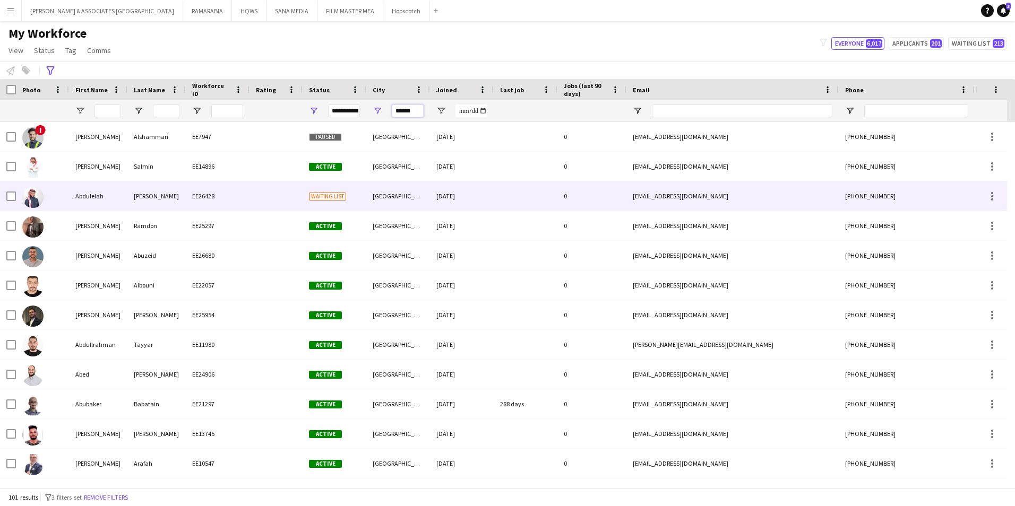
type input "******"
click at [73, 207] on div "Abdulelah" at bounding box center [98, 196] width 58 height 29
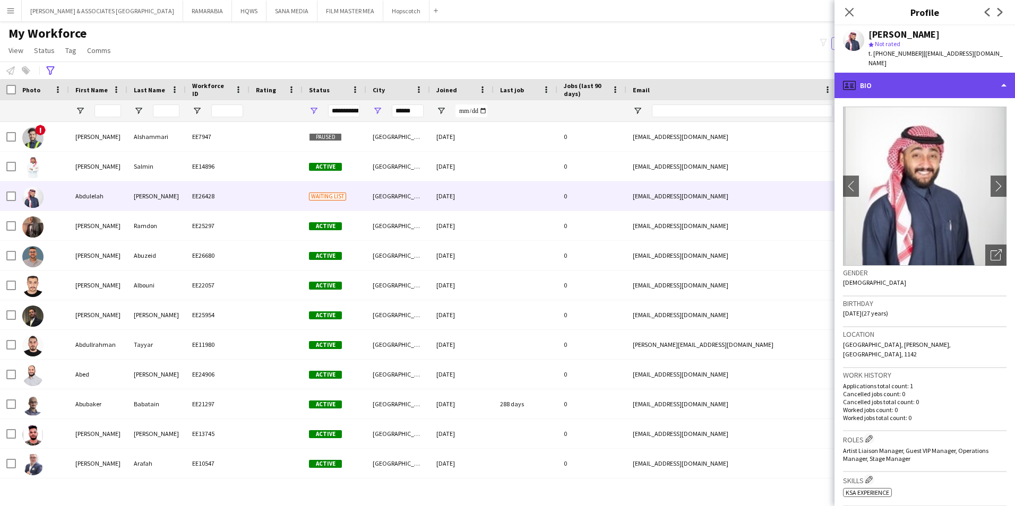
click at [988, 81] on div "profile Bio" at bounding box center [924, 85] width 180 height 25
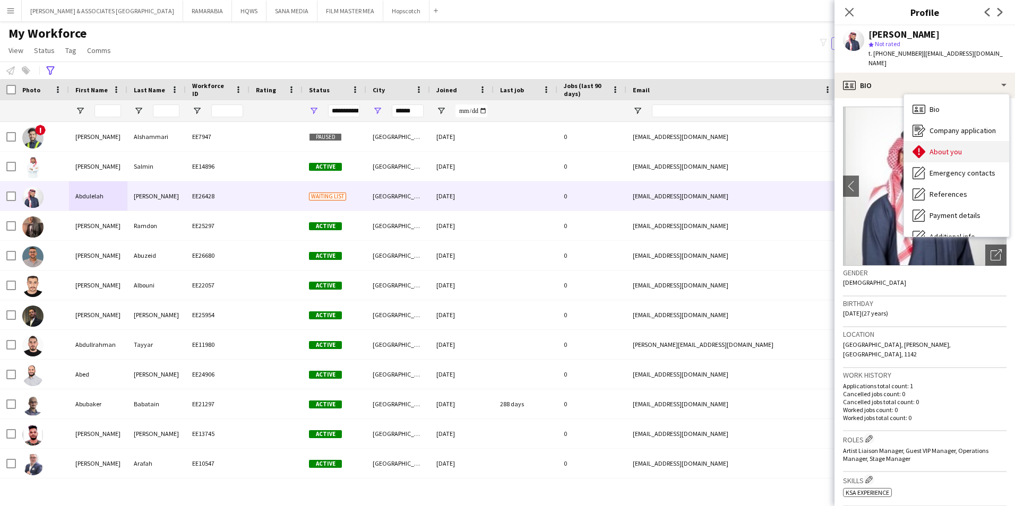
click at [955, 141] on div "About you About you" at bounding box center [956, 151] width 105 height 21
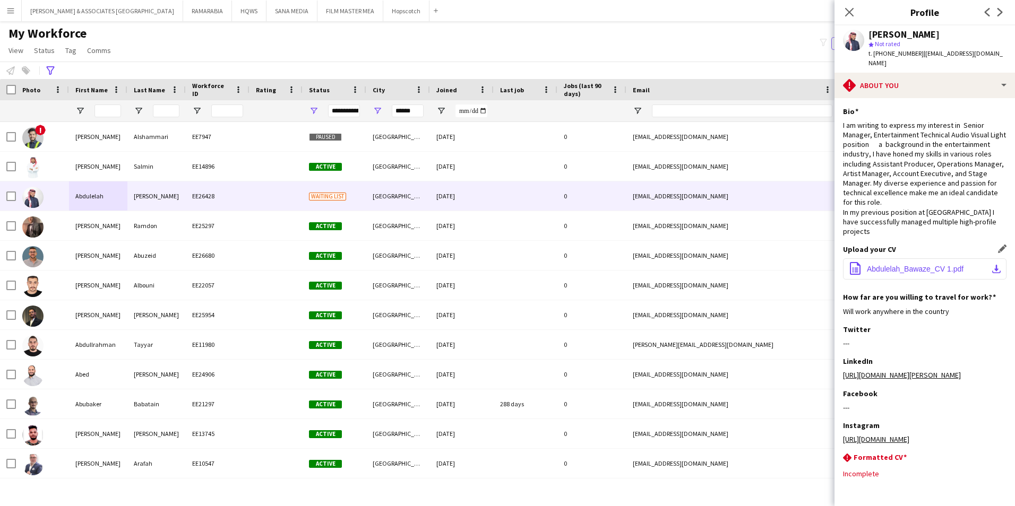
click at [910, 270] on button "office-file-sheet Abdulelah_Bawaze_CV 1.pdf download-bottom" at bounding box center [924, 269] width 163 height 21
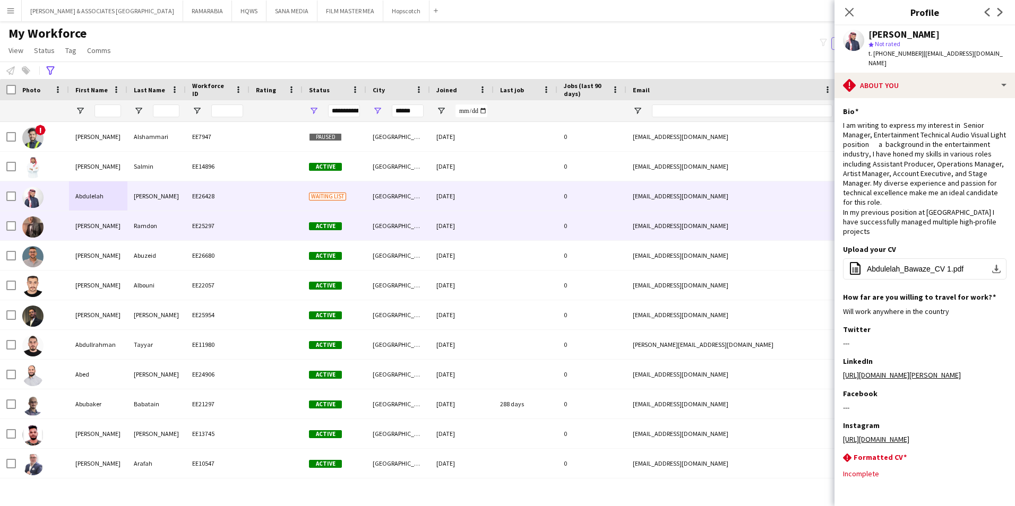
click at [244, 214] on div "EE25297" at bounding box center [218, 225] width 64 height 29
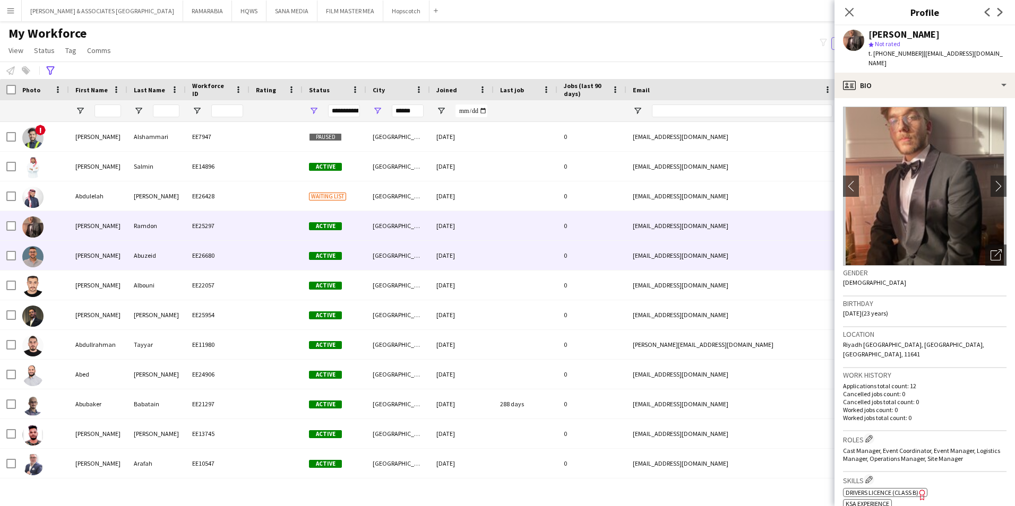
click at [239, 249] on div "EE26680" at bounding box center [218, 255] width 64 height 29
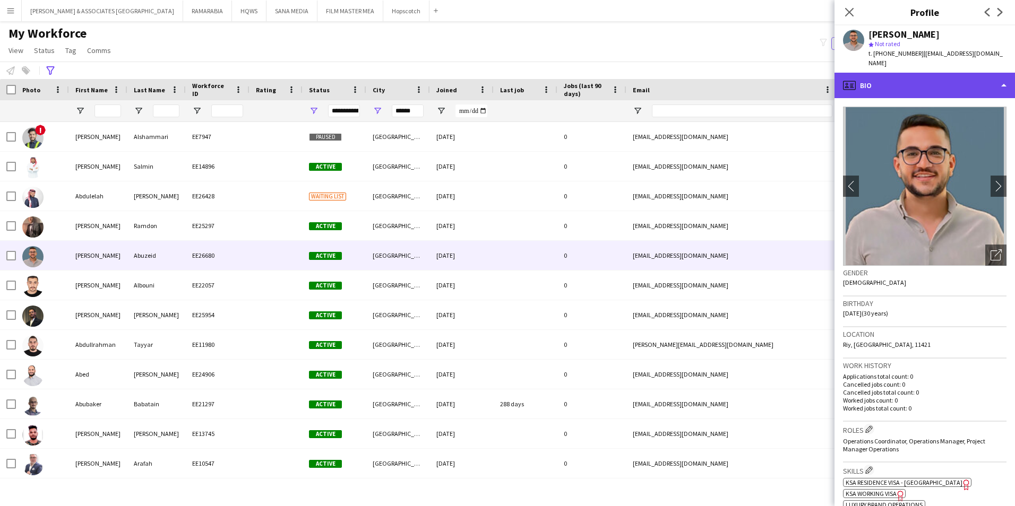
click at [954, 74] on div "profile Bio" at bounding box center [924, 85] width 180 height 25
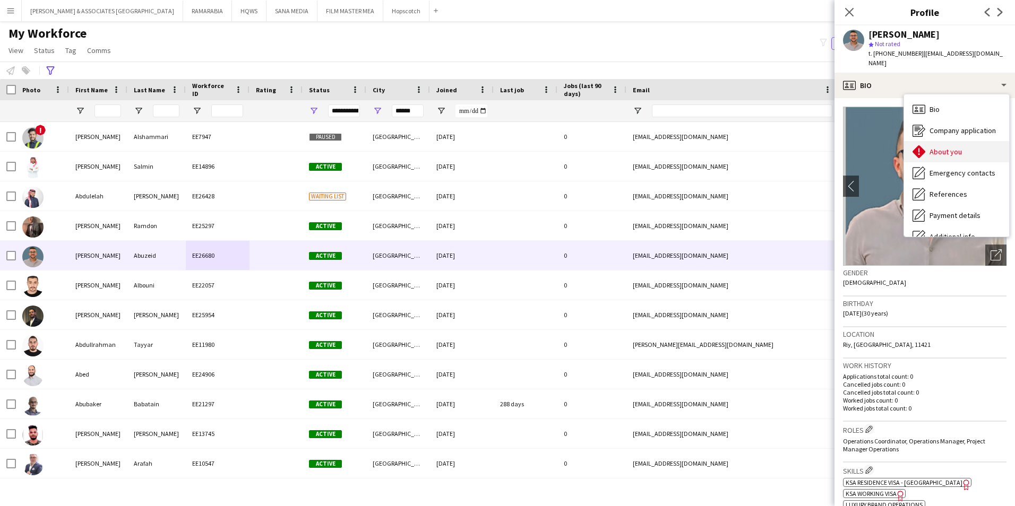
click at [963, 141] on div "About you About you" at bounding box center [956, 151] width 105 height 21
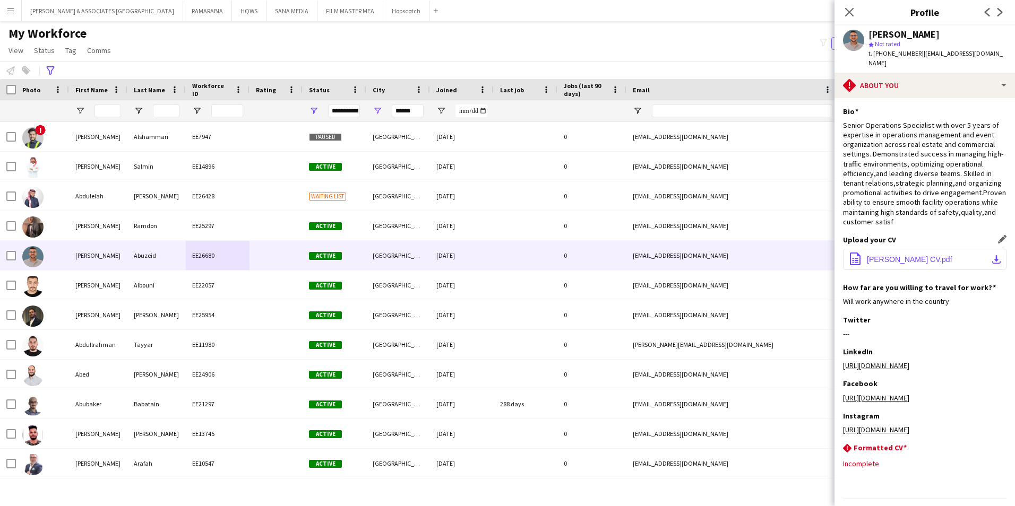
click at [897, 249] on button "office-file-sheet [PERSON_NAME] CV.pdf download-bottom" at bounding box center [924, 259] width 163 height 21
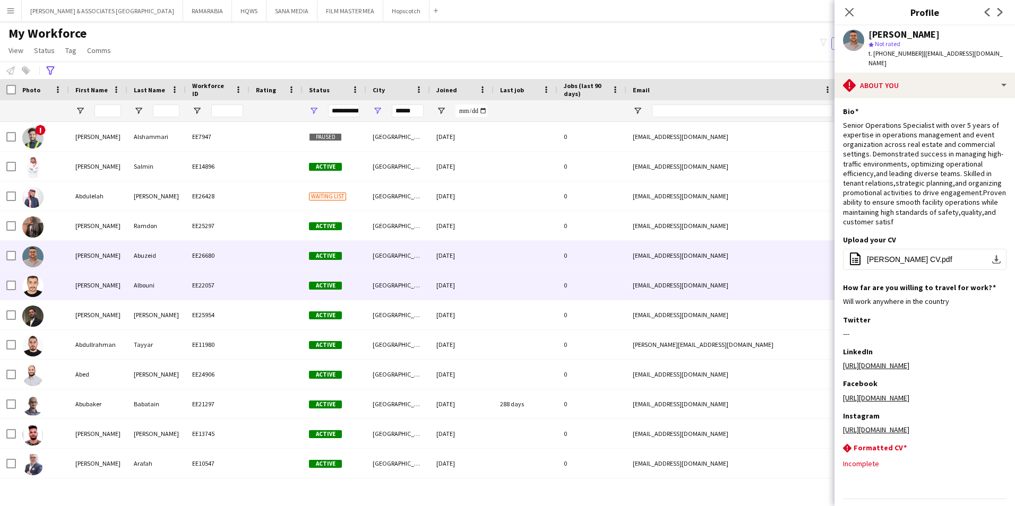
click at [123, 278] on div "[PERSON_NAME]" at bounding box center [98, 285] width 58 height 29
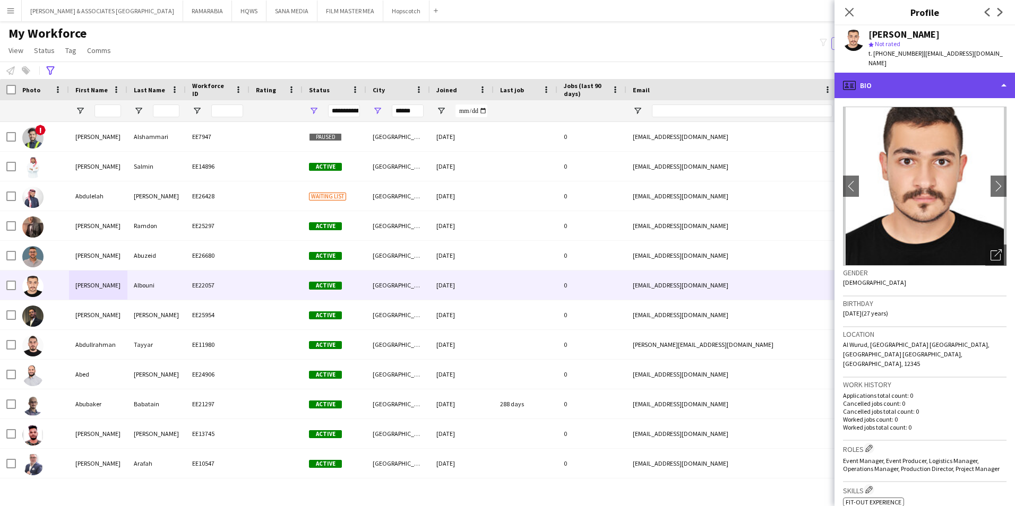
click at [918, 73] on div "profile Bio" at bounding box center [924, 85] width 180 height 25
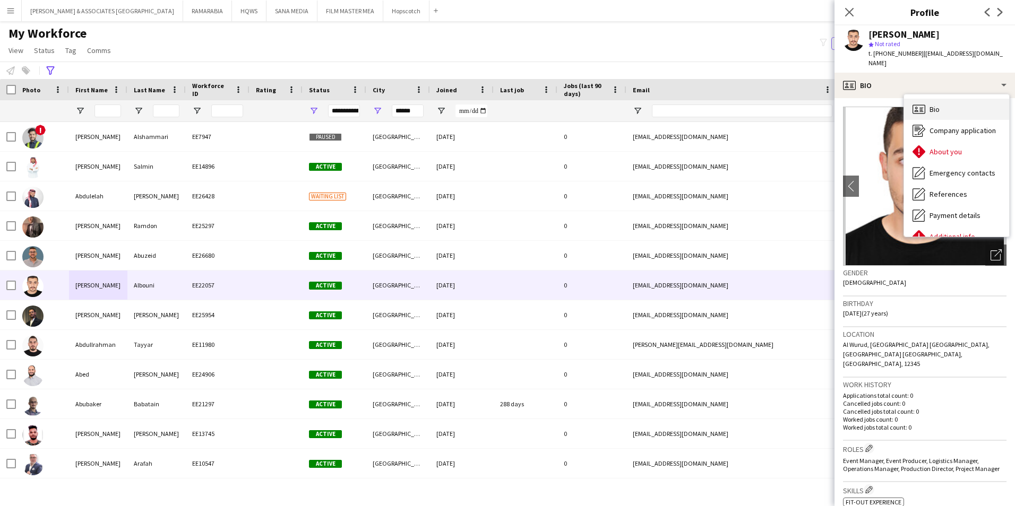
click at [936, 105] on span "Bio" at bounding box center [934, 110] width 10 height 10
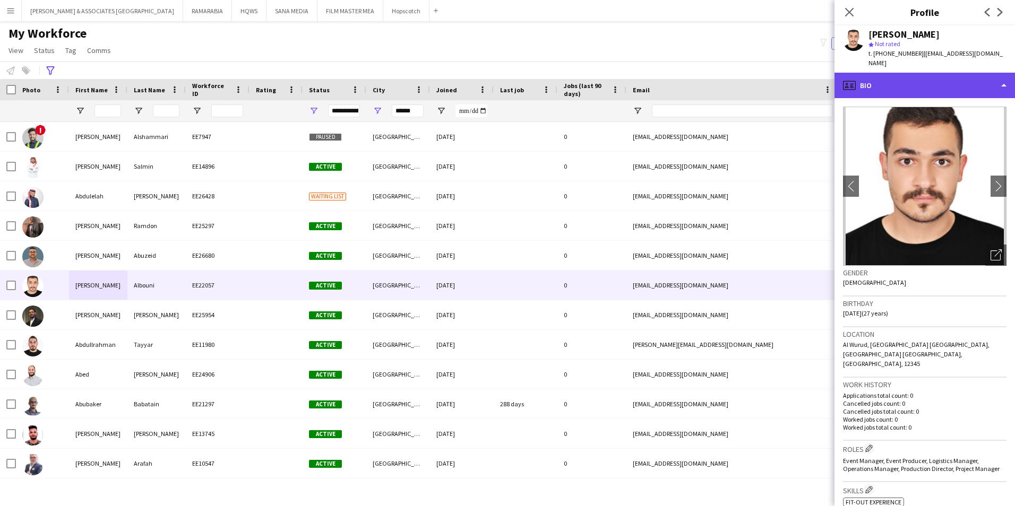
click at [924, 73] on div "profile Bio" at bounding box center [924, 85] width 180 height 25
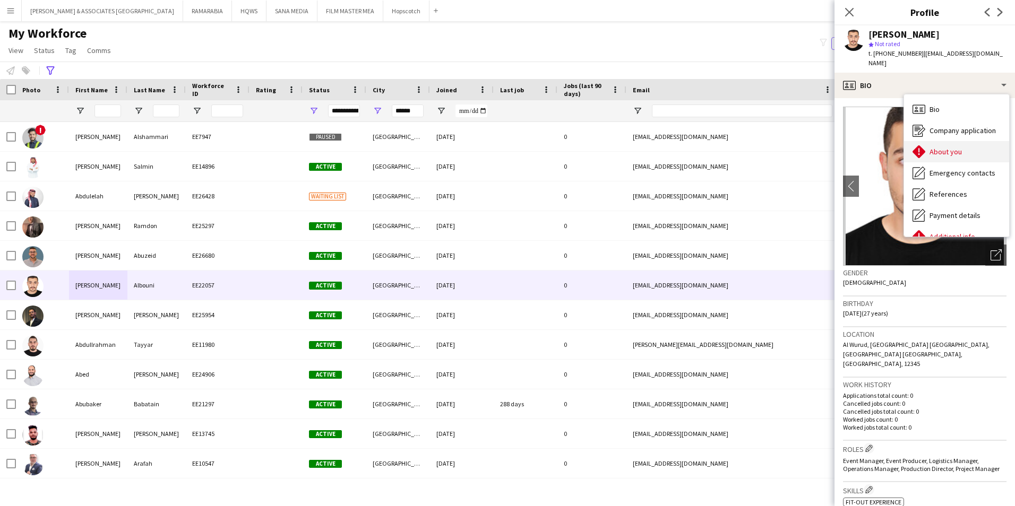
click at [950, 147] on span "About you" at bounding box center [945, 152] width 32 height 10
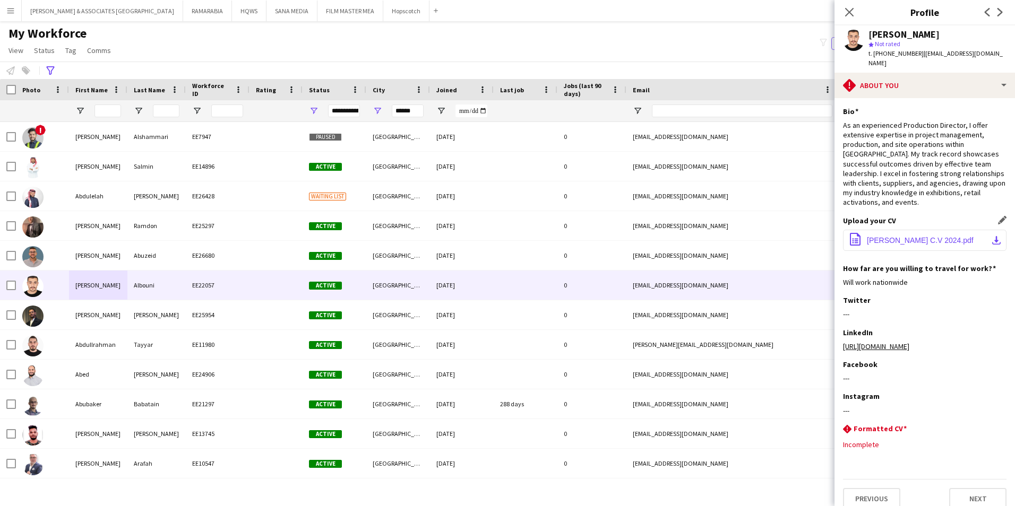
click at [929, 236] on button "office-file-sheet [PERSON_NAME] C.V 2024.pdf download-bottom" at bounding box center [924, 240] width 163 height 21
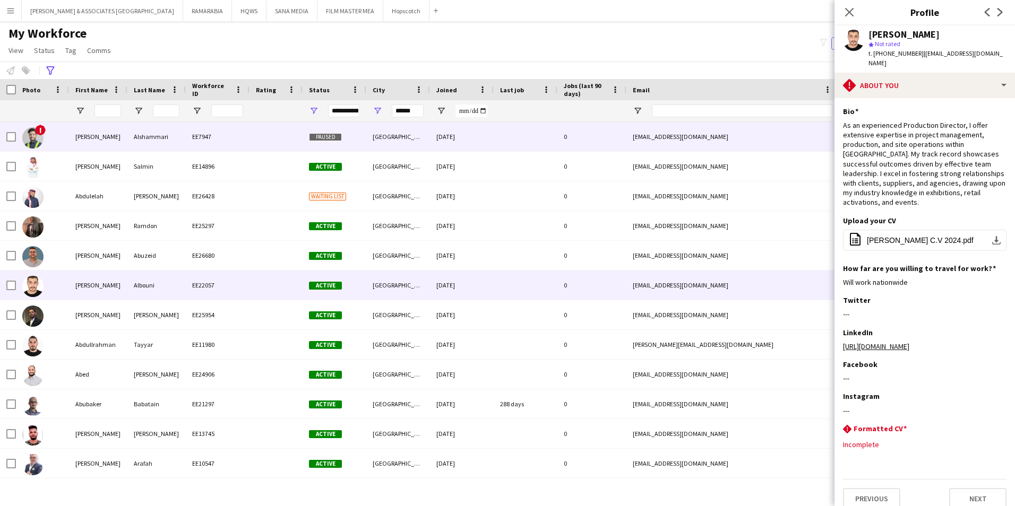
click at [237, 138] on div "EE7947" at bounding box center [218, 136] width 64 height 29
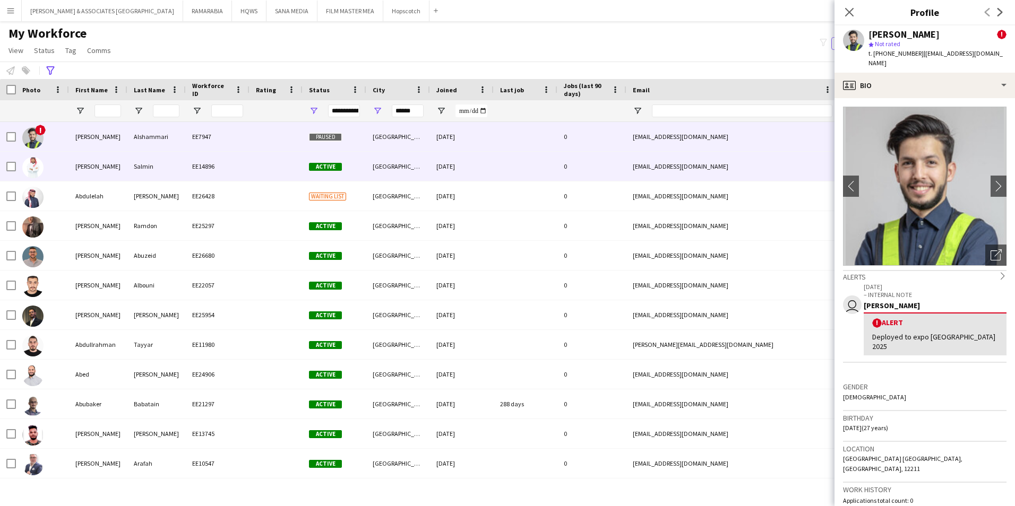
click at [249, 163] on div at bounding box center [275, 166] width 53 height 29
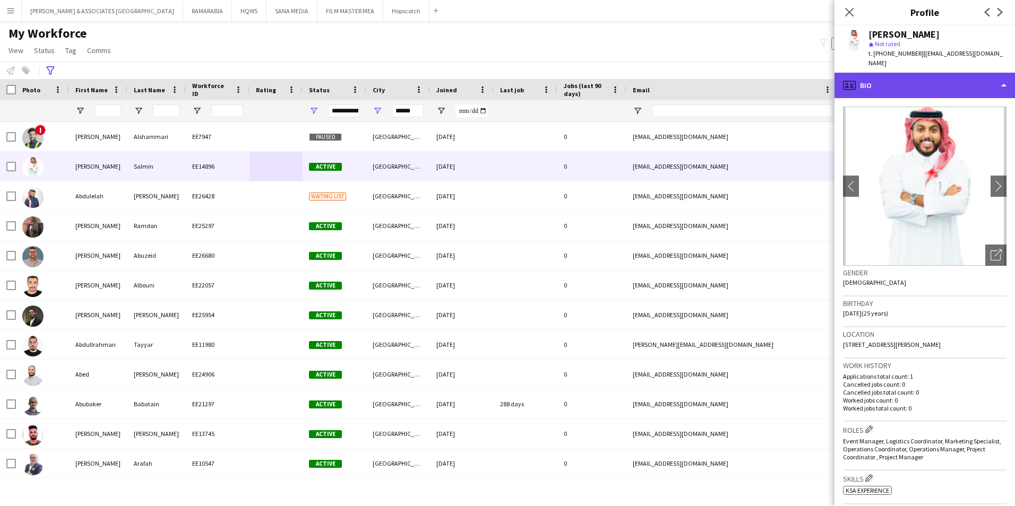
click at [914, 73] on div "profile Bio" at bounding box center [924, 85] width 180 height 25
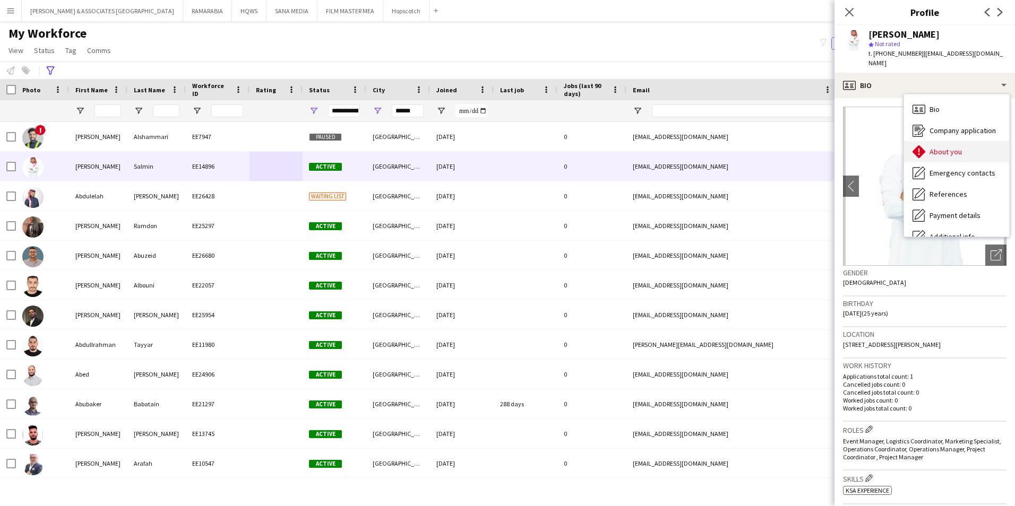
click at [949, 147] on span "About you" at bounding box center [945, 152] width 32 height 10
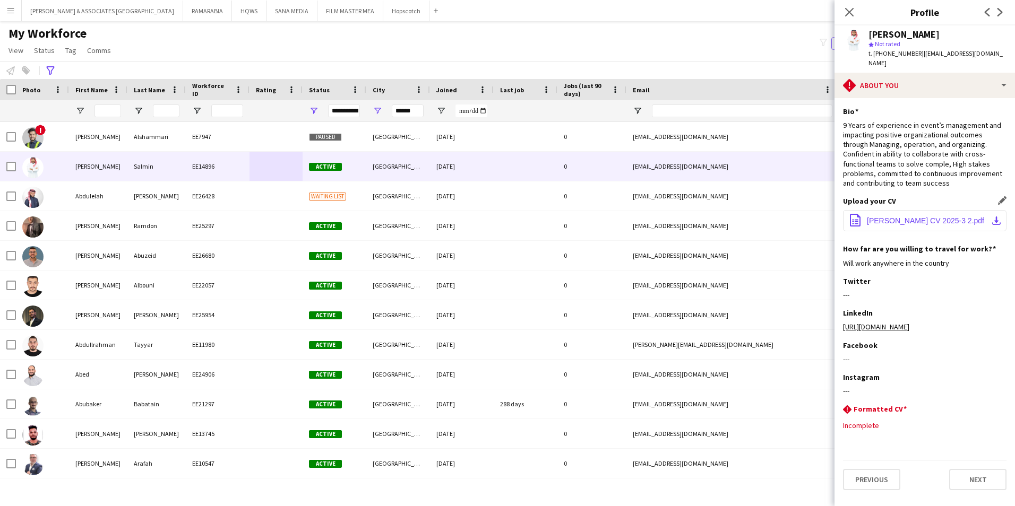
click at [926, 225] on span "[PERSON_NAME] CV 2025-3 2.pdf" at bounding box center [925, 221] width 117 height 8
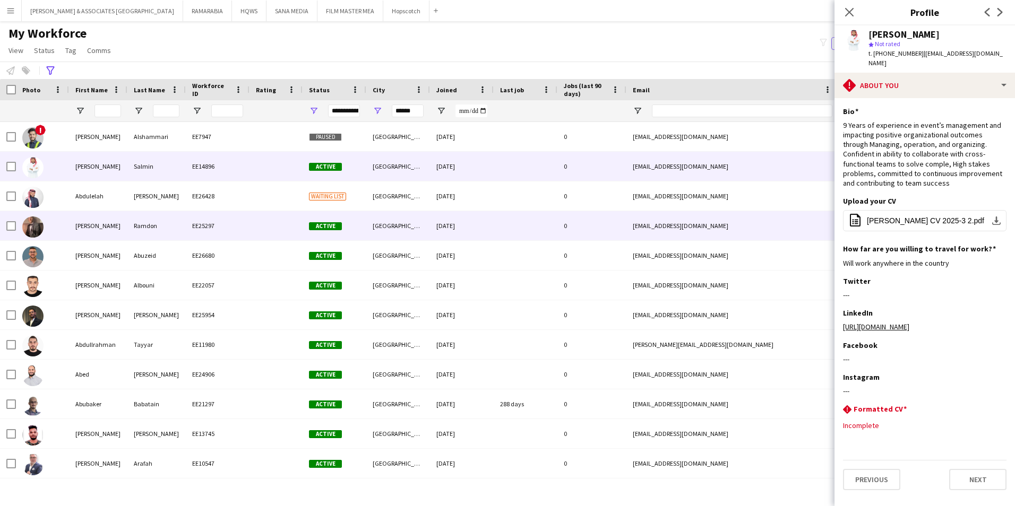
click at [243, 216] on div "EE25297" at bounding box center [218, 225] width 64 height 29
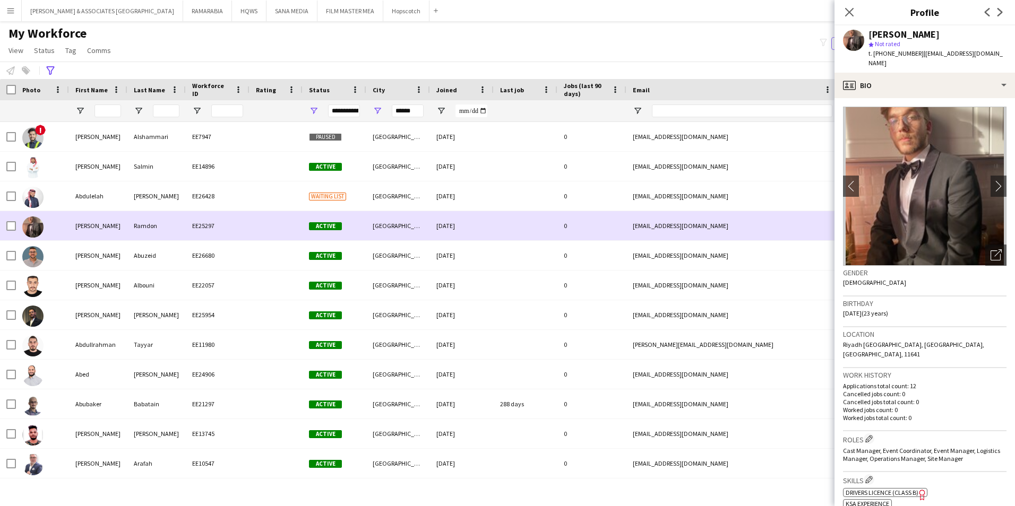
scroll to position [53, 0]
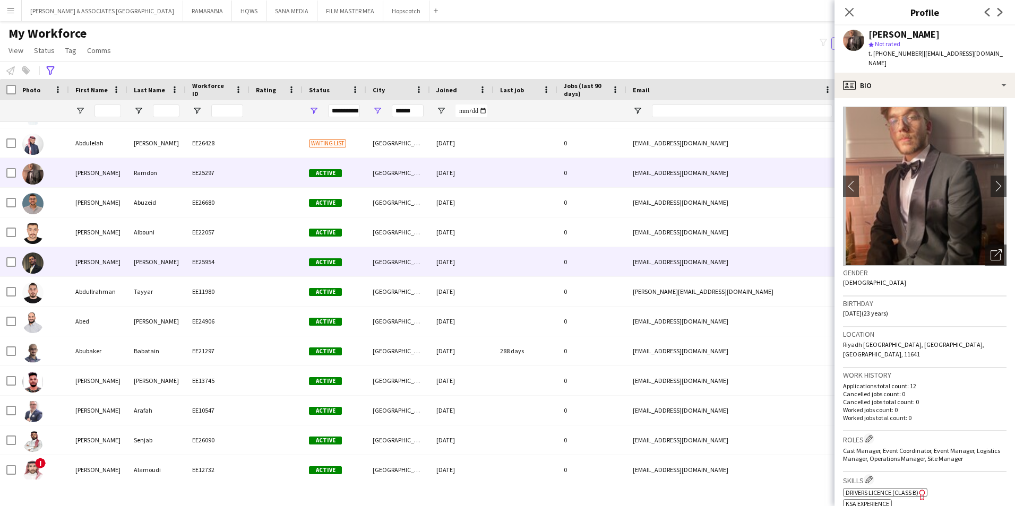
click at [240, 257] on div "EE25954" at bounding box center [218, 261] width 64 height 29
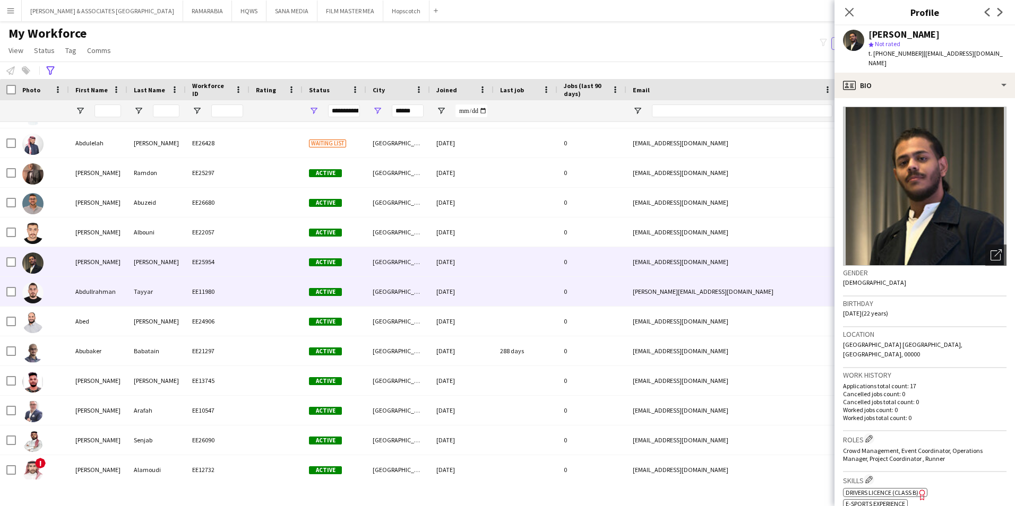
click at [268, 286] on div at bounding box center [275, 291] width 53 height 29
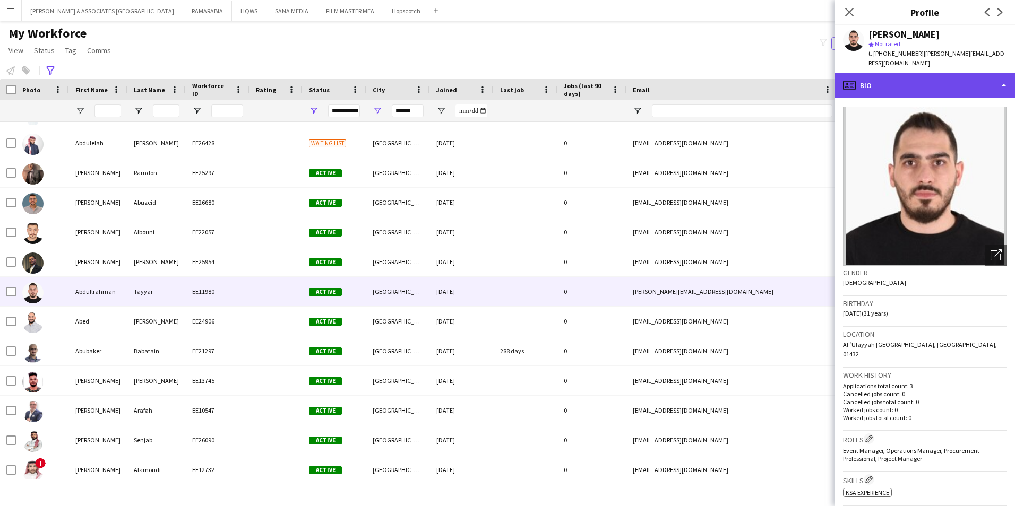
click at [919, 73] on div "profile Bio" at bounding box center [924, 85] width 180 height 25
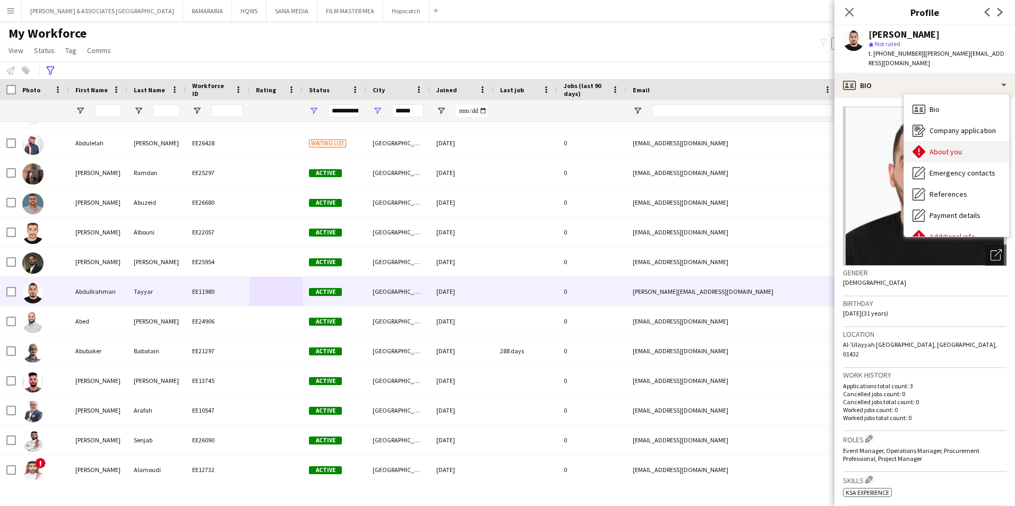
click at [966, 141] on div "About you About you" at bounding box center [956, 151] width 105 height 21
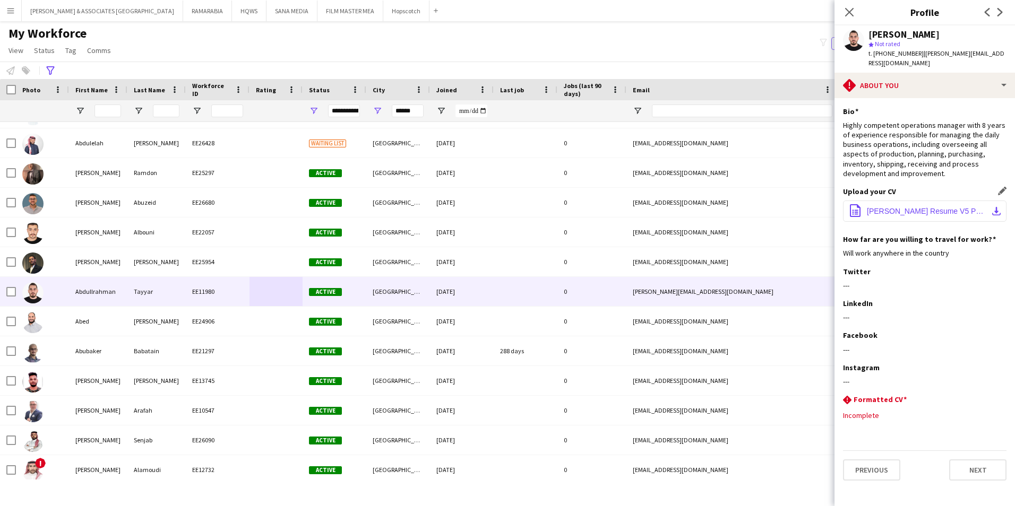
click at [902, 212] on button "office-file-sheet [PERSON_NAME] Resume V5 PDF.pdf download-bottom" at bounding box center [924, 211] width 163 height 21
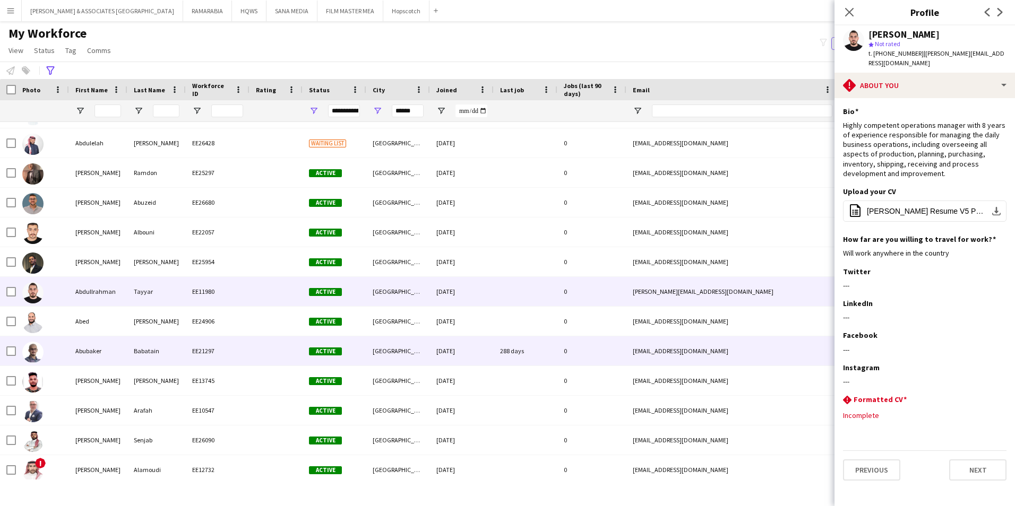
click at [135, 350] on div "Babatain" at bounding box center [156, 351] width 58 height 29
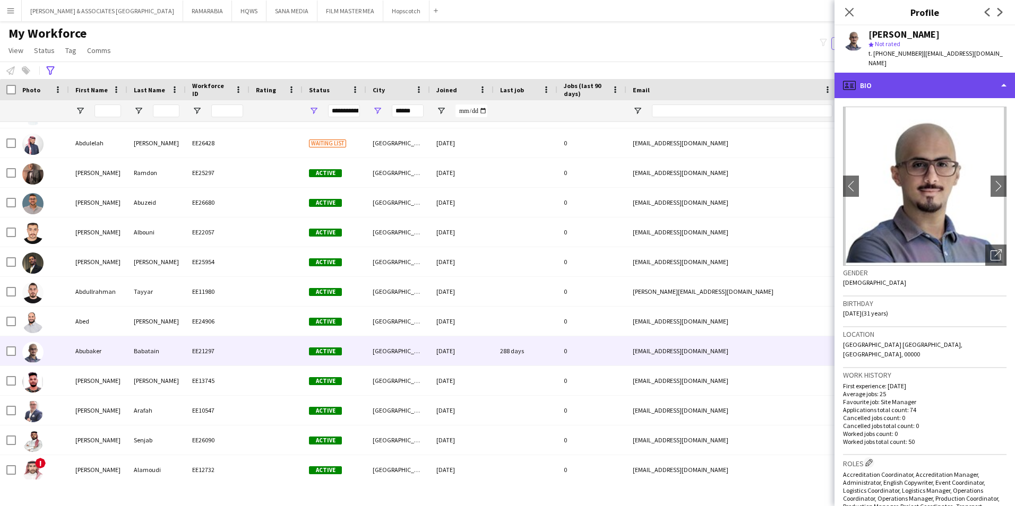
click at [949, 79] on div "profile Bio" at bounding box center [924, 85] width 180 height 25
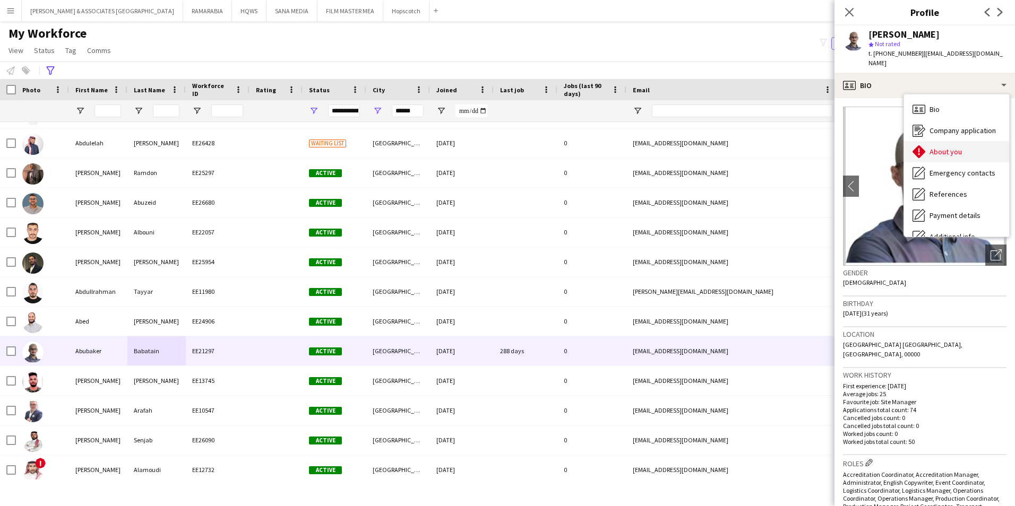
click at [958, 147] on span "About you" at bounding box center [945, 152] width 32 height 10
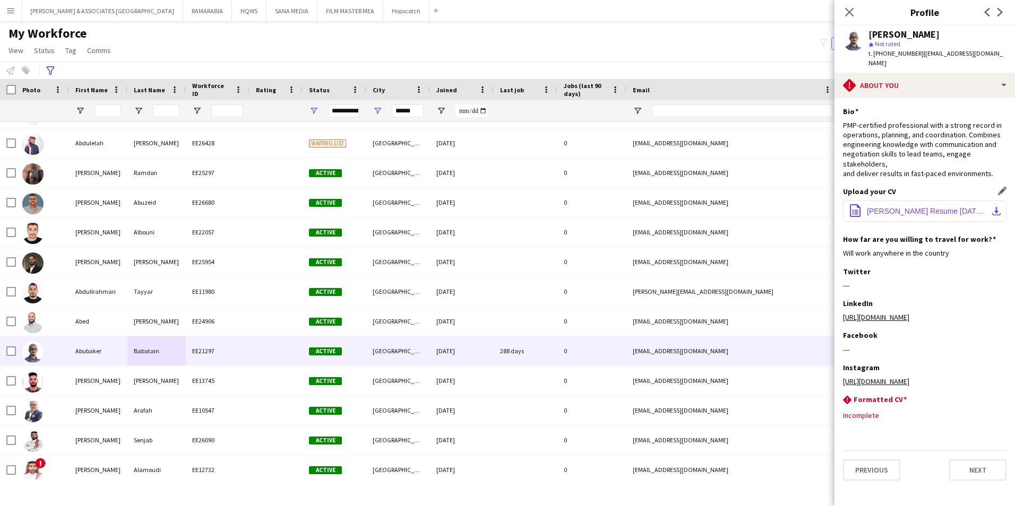
click at [906, 207] on button "office-file-sheet [PERSON_NAME] Resume [DATE].pdf download-bottom" at bounding box center [924, 211] width 163 height 21
